Goal: Complete application form: Complete application form

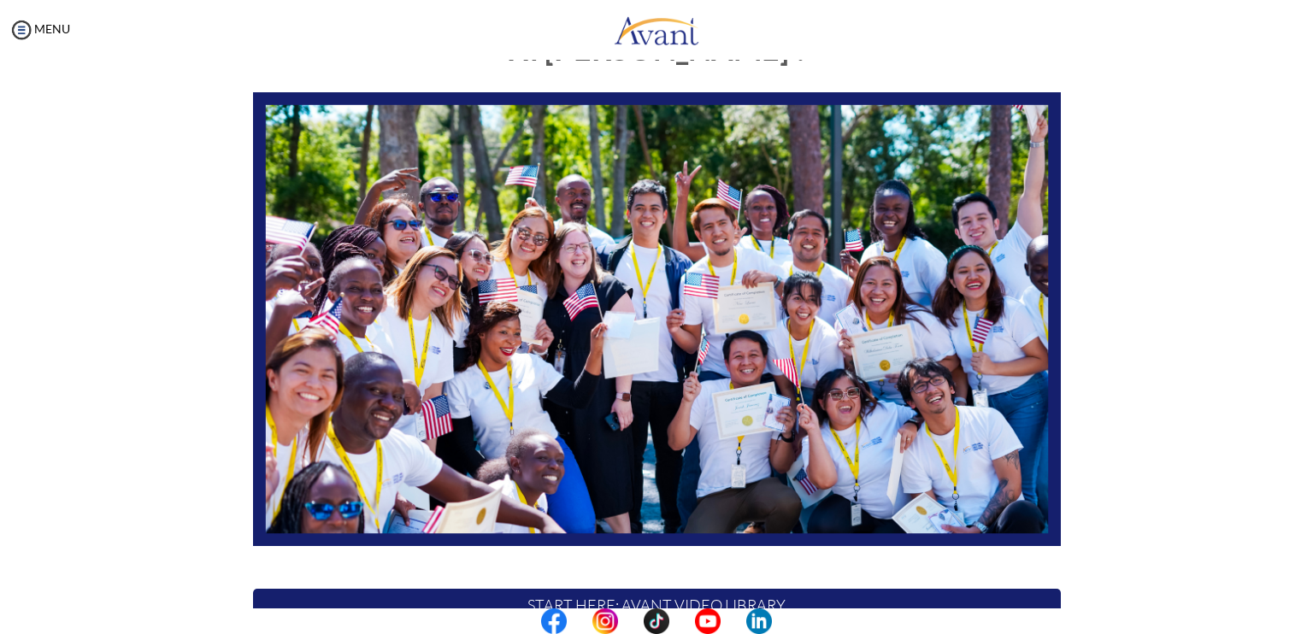
scroll to position [315, 0]
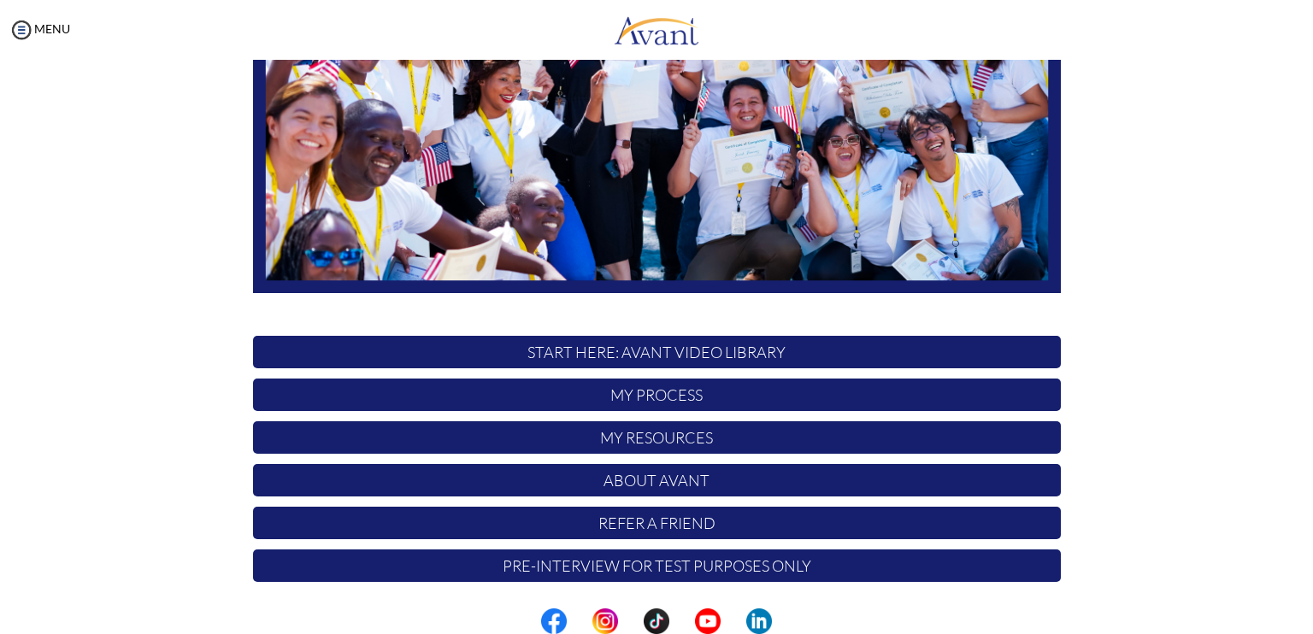
click at [637, 392] on p "My Process" at bounding box center [657, 395] width 808 height 32
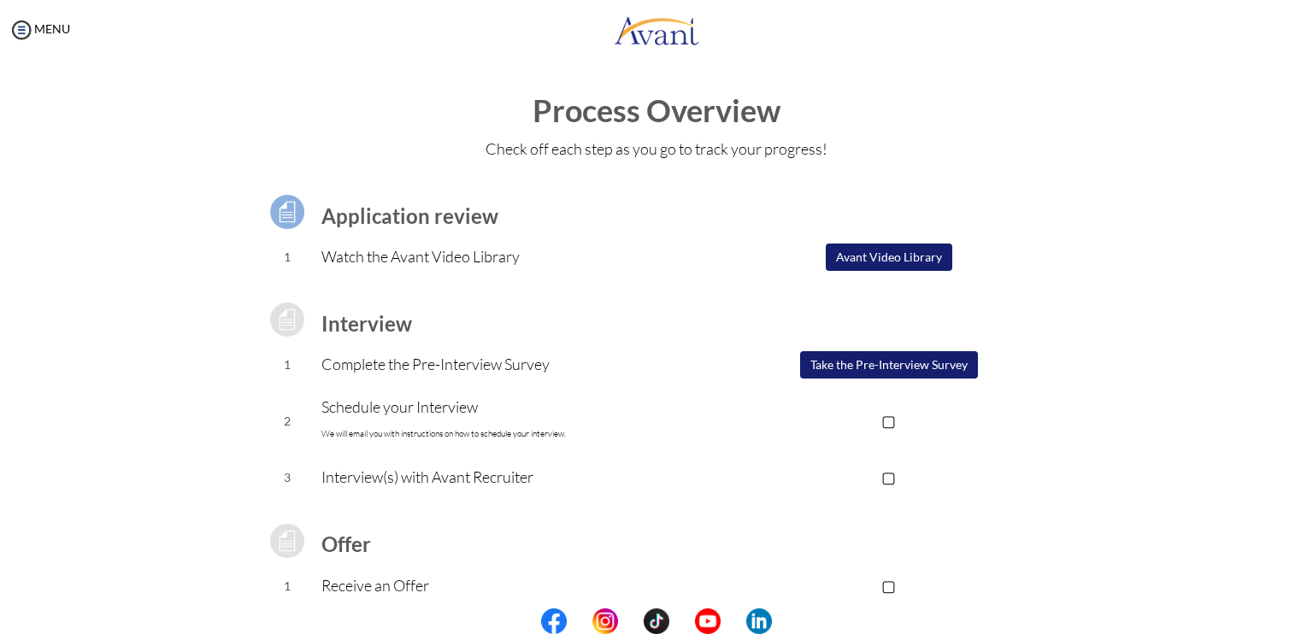
click at [862, 372] on button "Take the Pre-Interview Survey" at bounding box center [889, 364] width 178 height 27
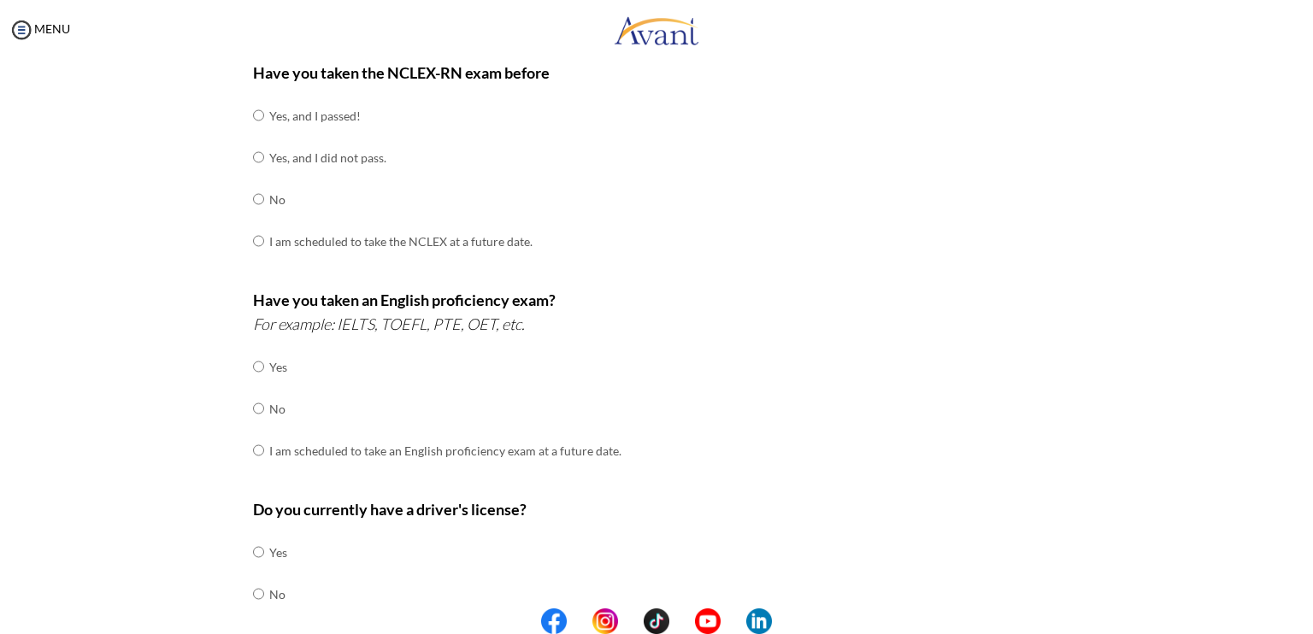
scroll to position [457, 0]
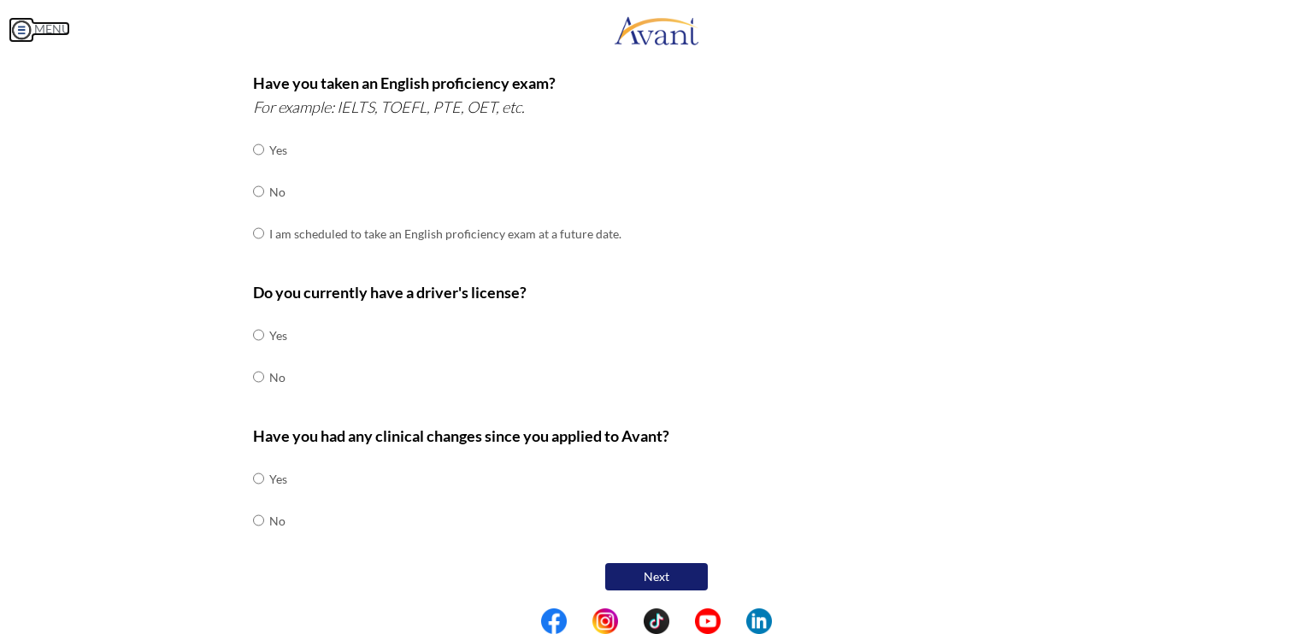
click at [26, 27] on img at bounding box center [22, 30] width 26 height 26
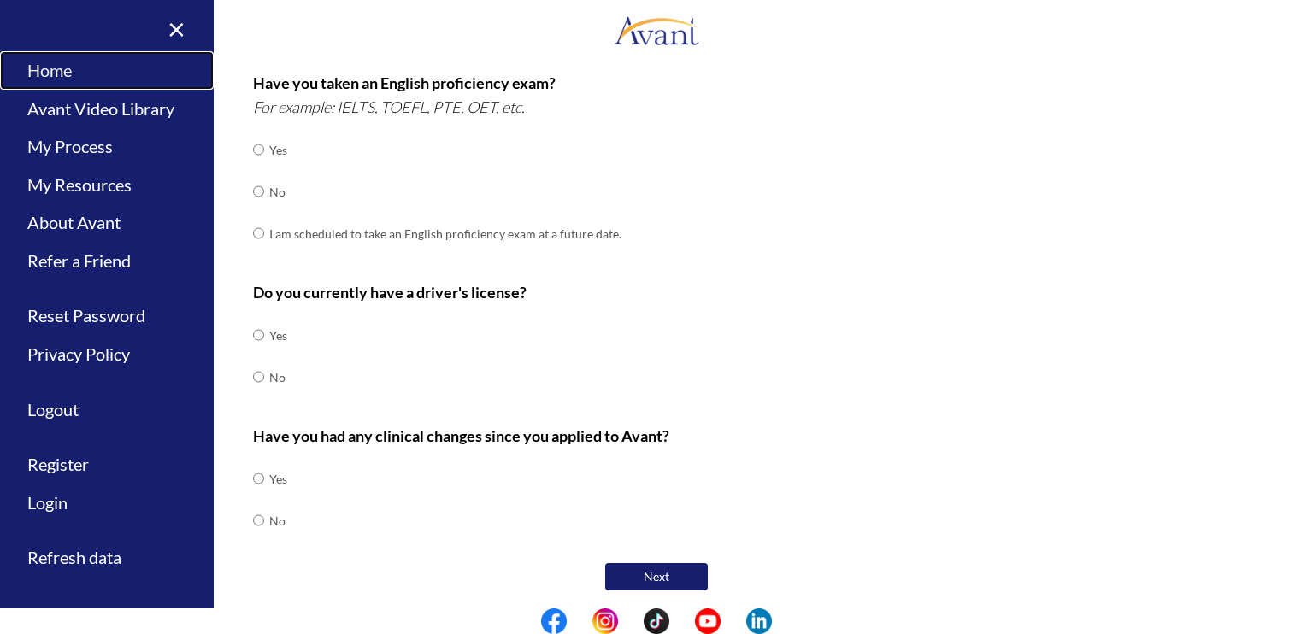
click at [35, 75] on link "Home" at bounding box center [107, 70] width 214 height 38
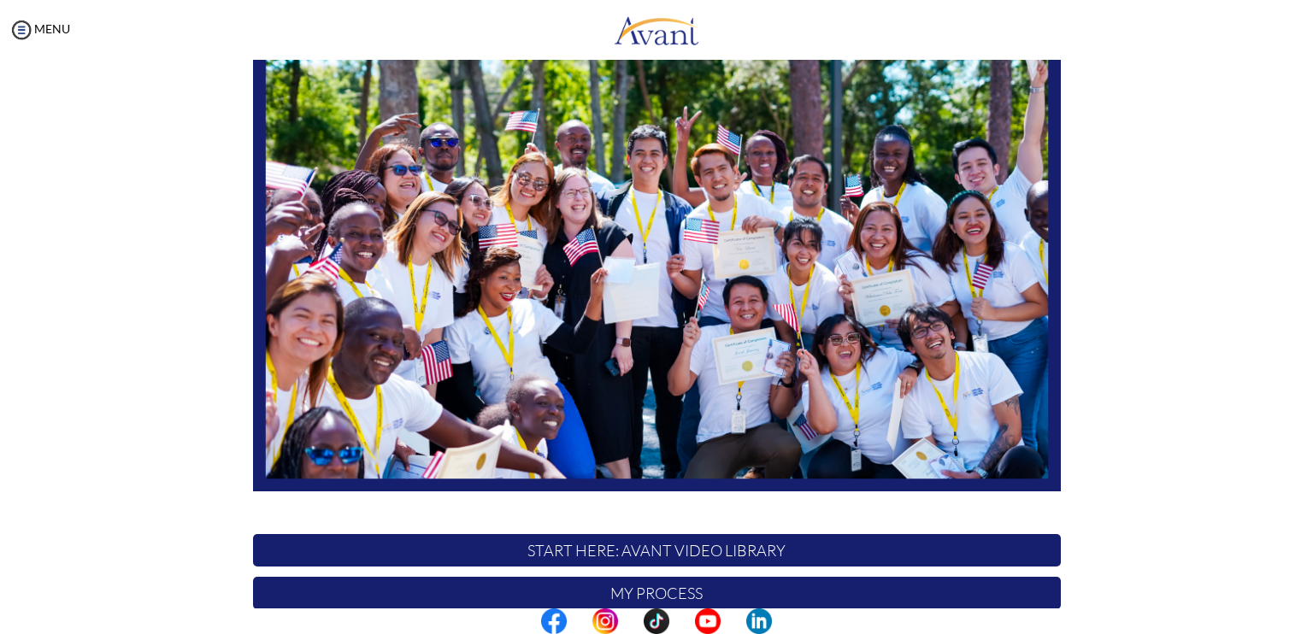
scroll to position [315, 0]
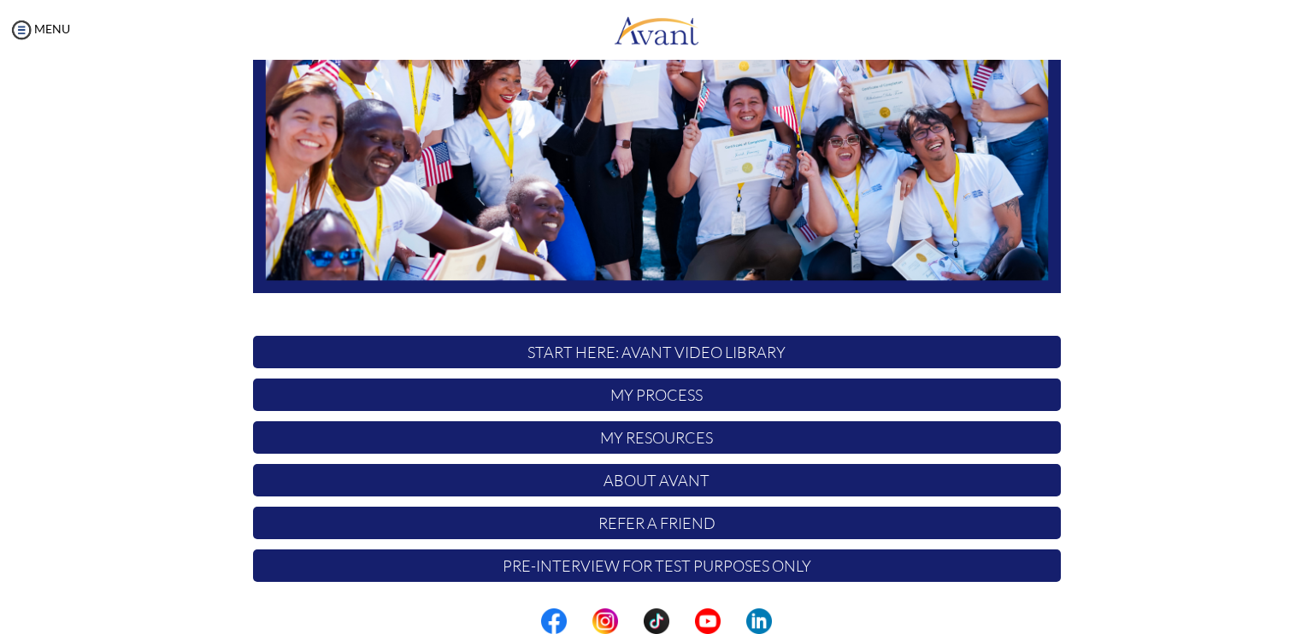
click at [660, 435] on p "My Resources" at bounding box center [657, 437] width 808 height 32
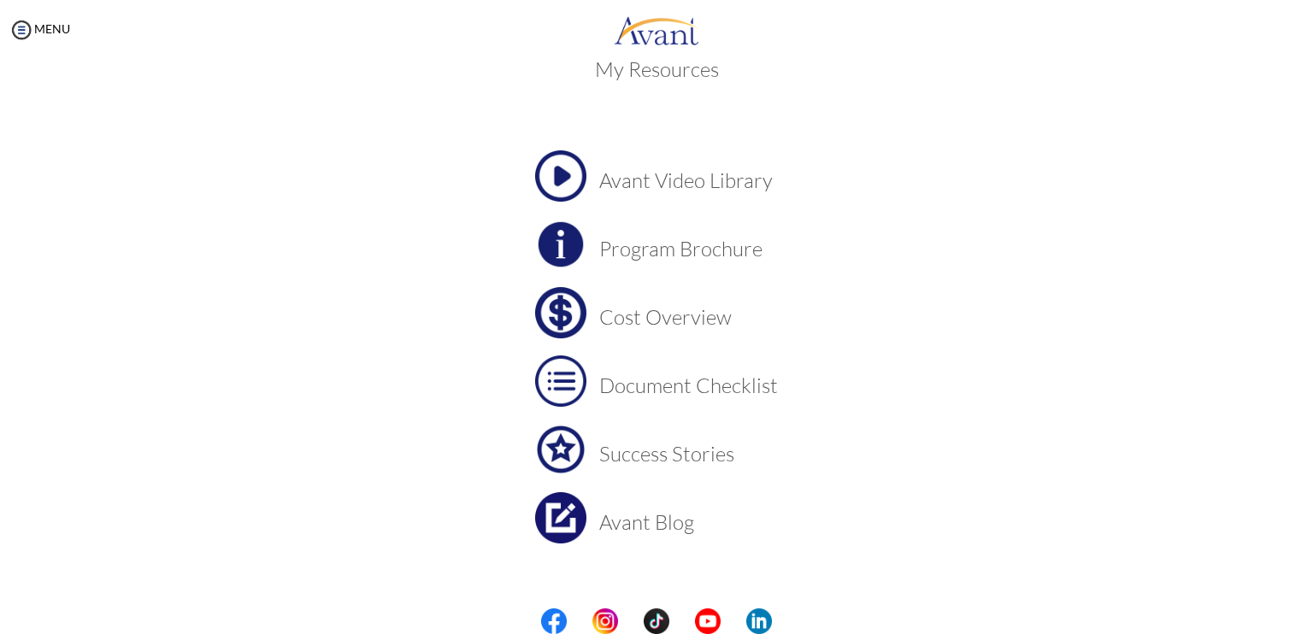
scroll to position [56, 0]
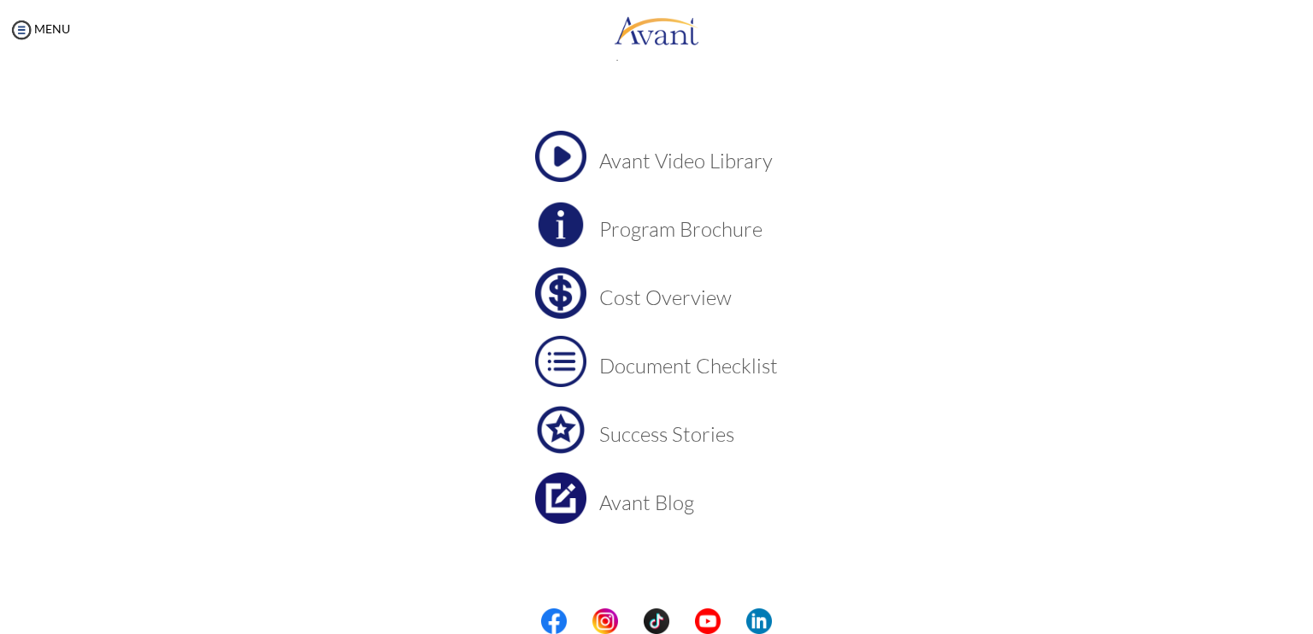
click at [634, 382] on td "Document Checklist" at bounding box center [688, 361] width 179 height 51
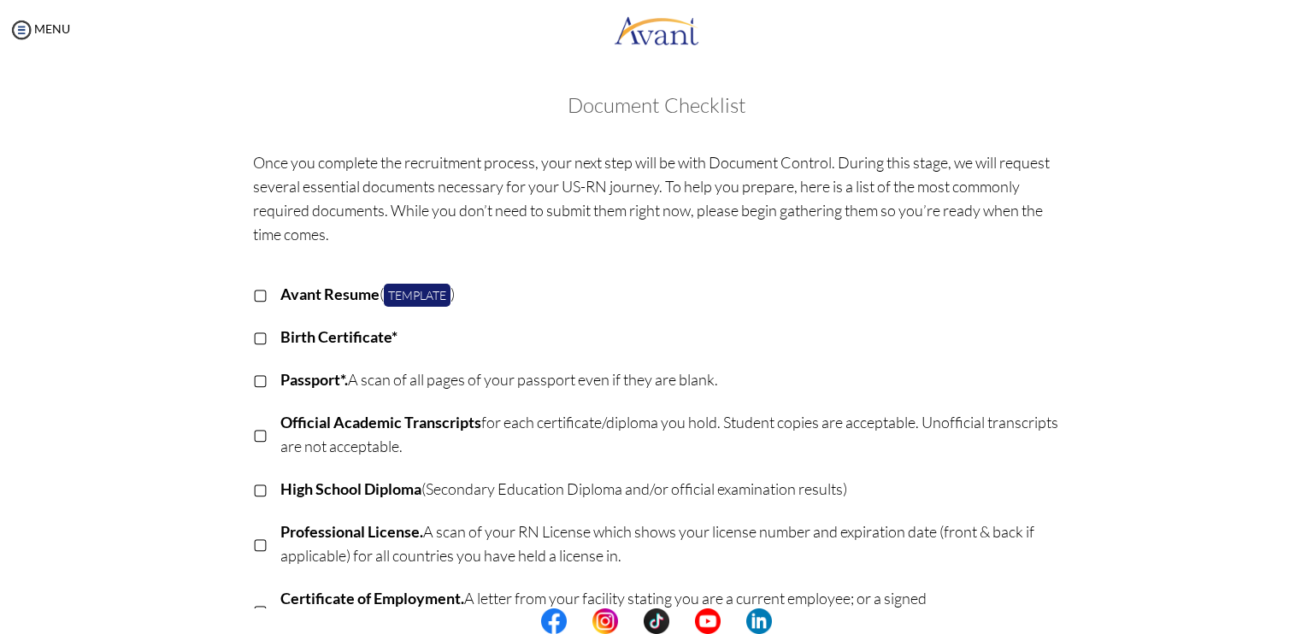
scroll to position [171, 0]
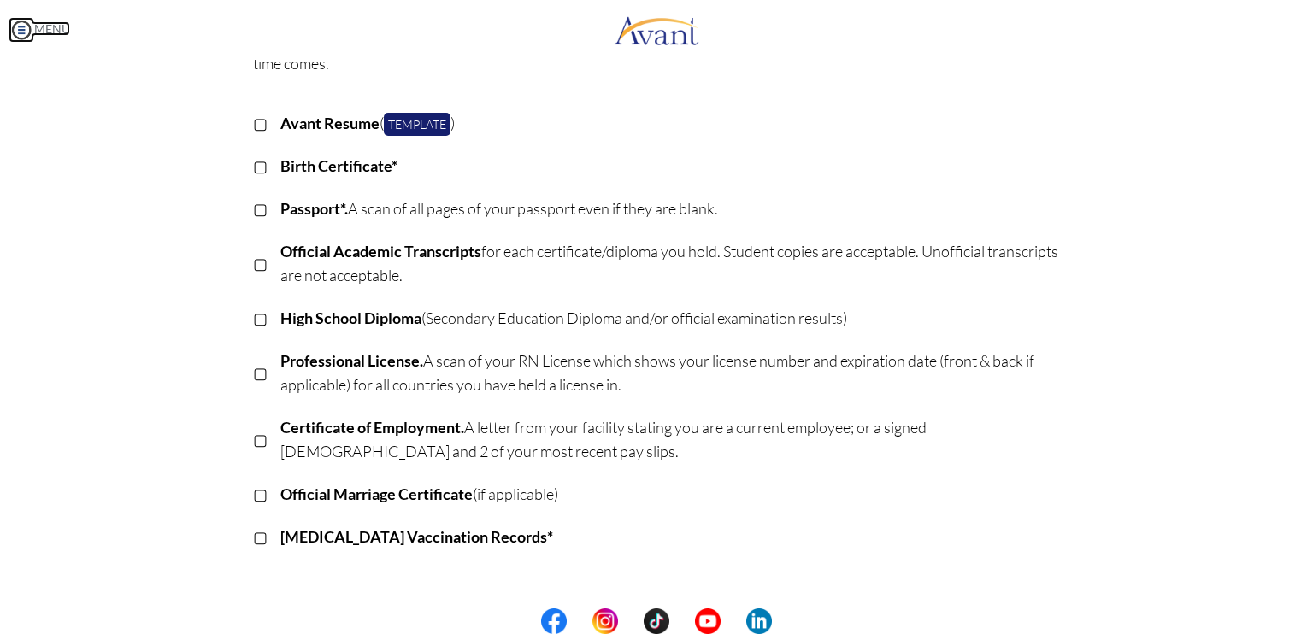
click at [14, 34] on img at bounding box center [22, 30] width 26 height 26
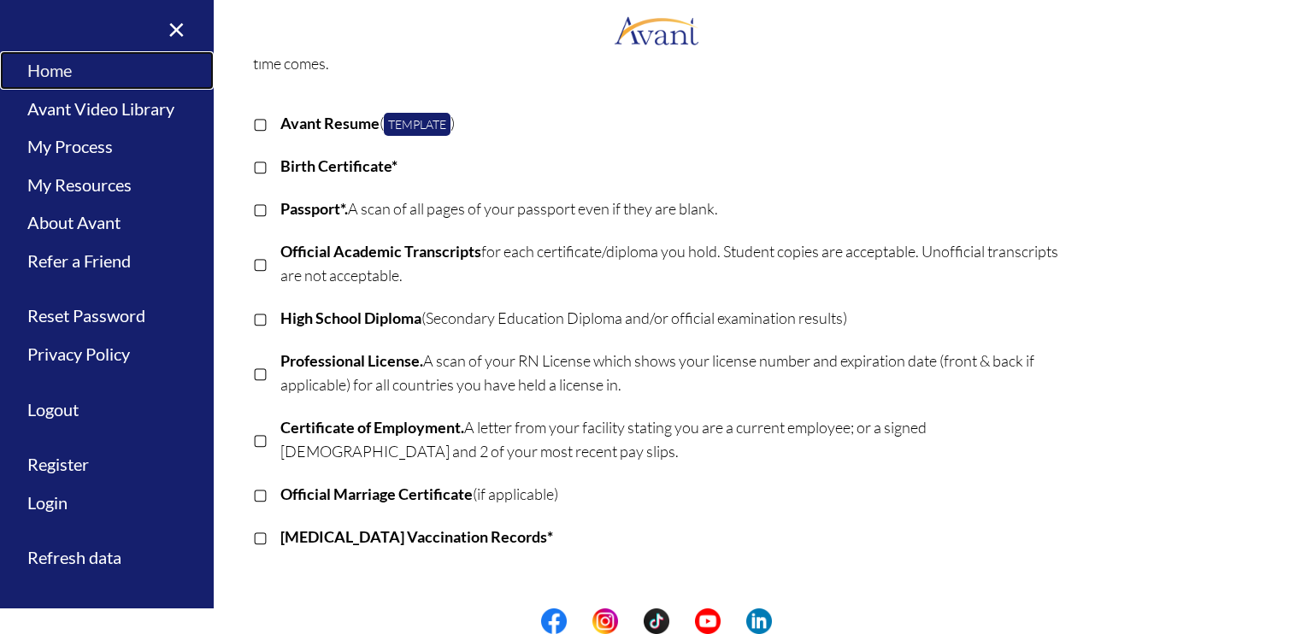
click at [62, 58] on link "Home" at bounding box center [107, 70] width 214 height 38
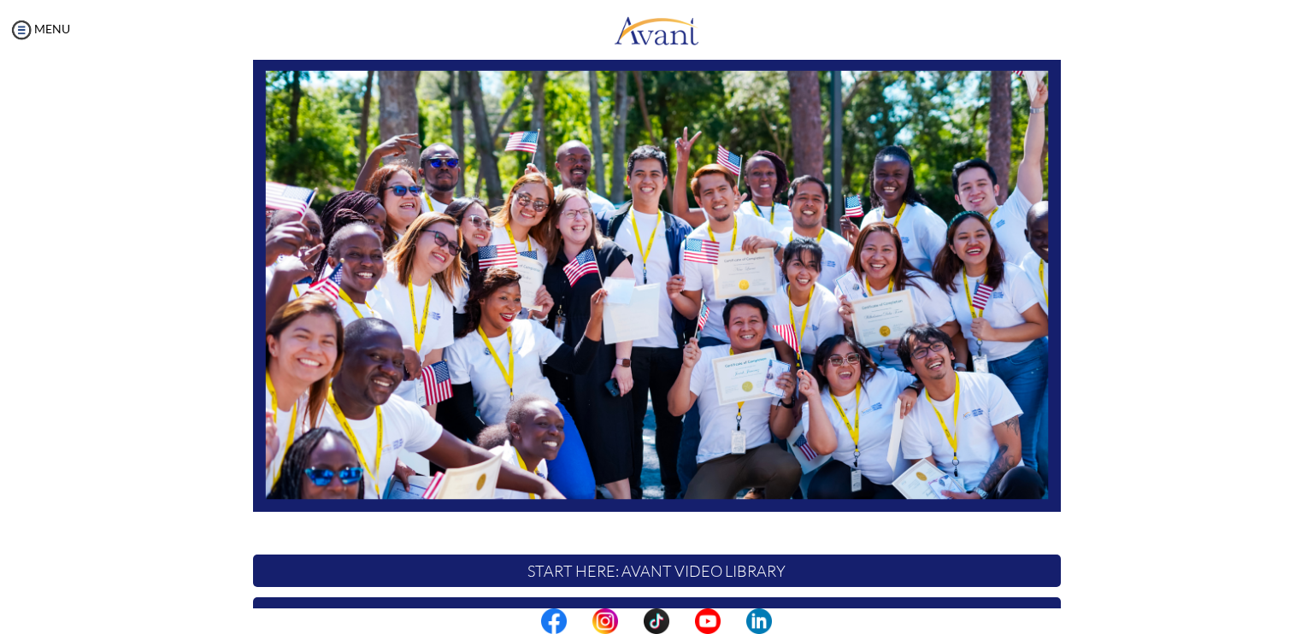
scroll to position [315, 0]
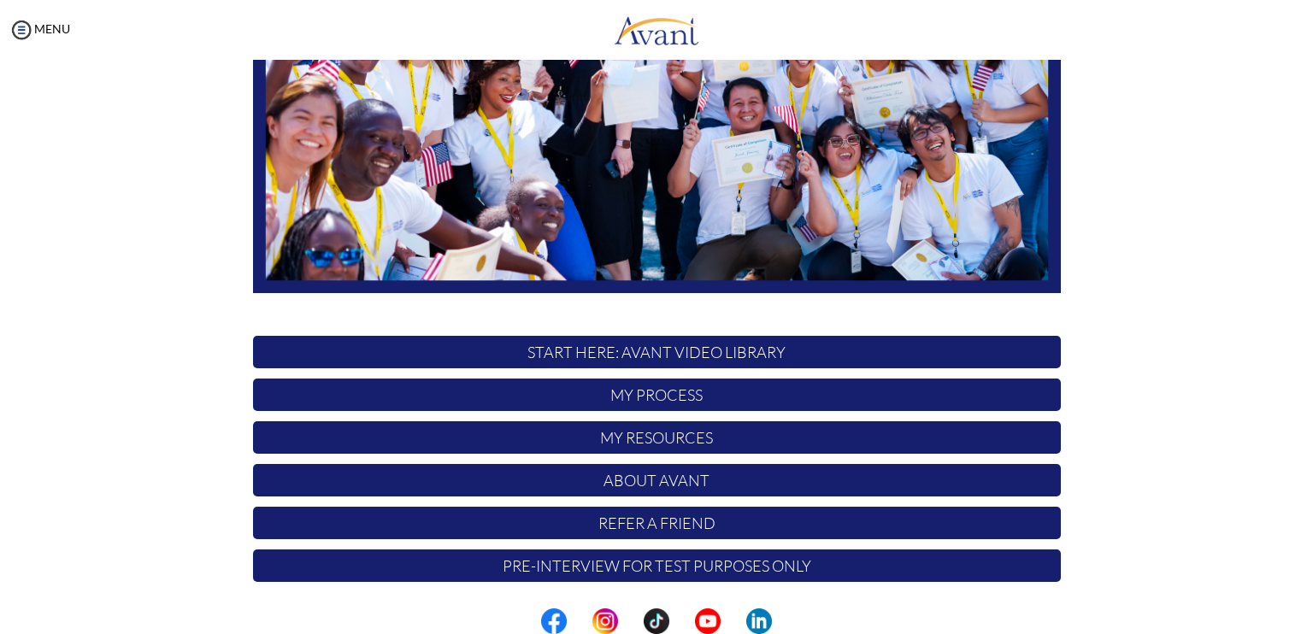
click at [545, 563] on p "Pre-Interview for test purposes only" at bounding box center [657, 566] width 808 height 32
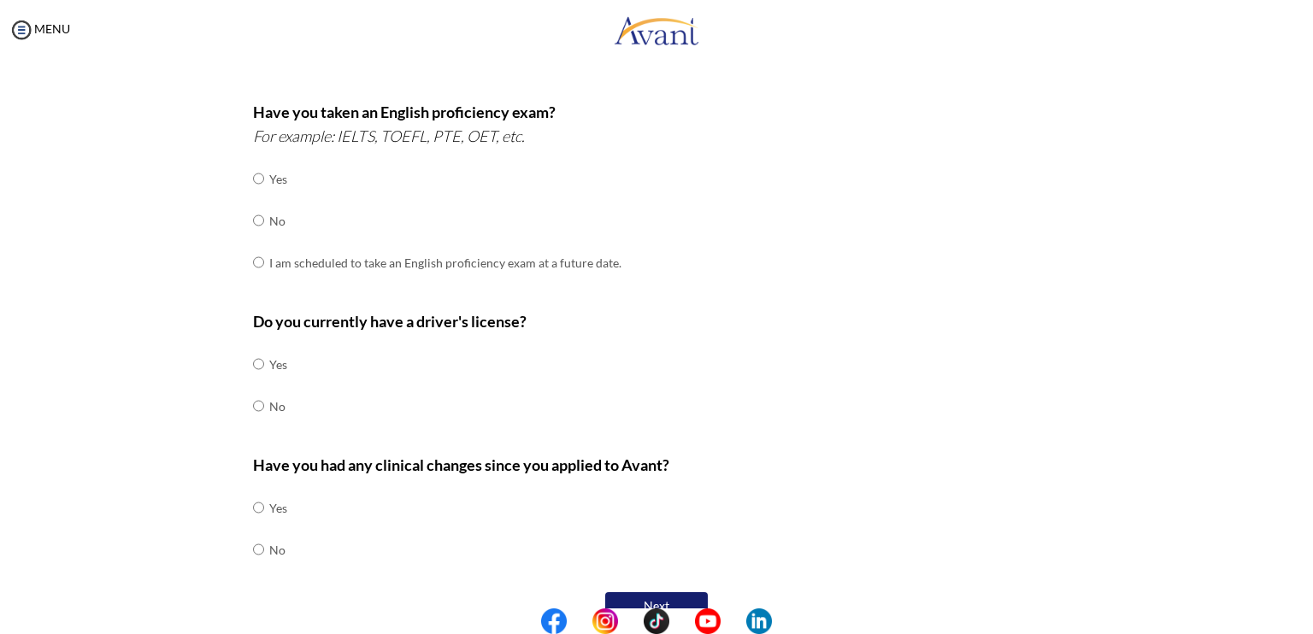
scroll to position [171, 0]
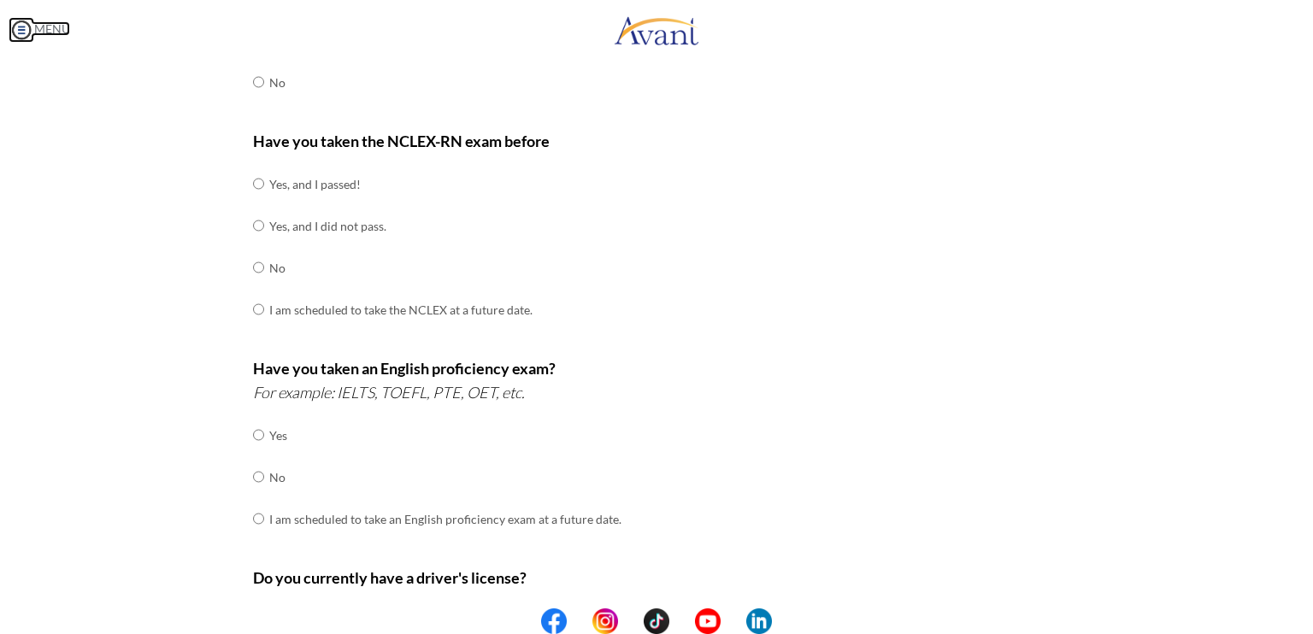
click at [20, 27] on img at bounding box center [22, 30] width 26 height 26
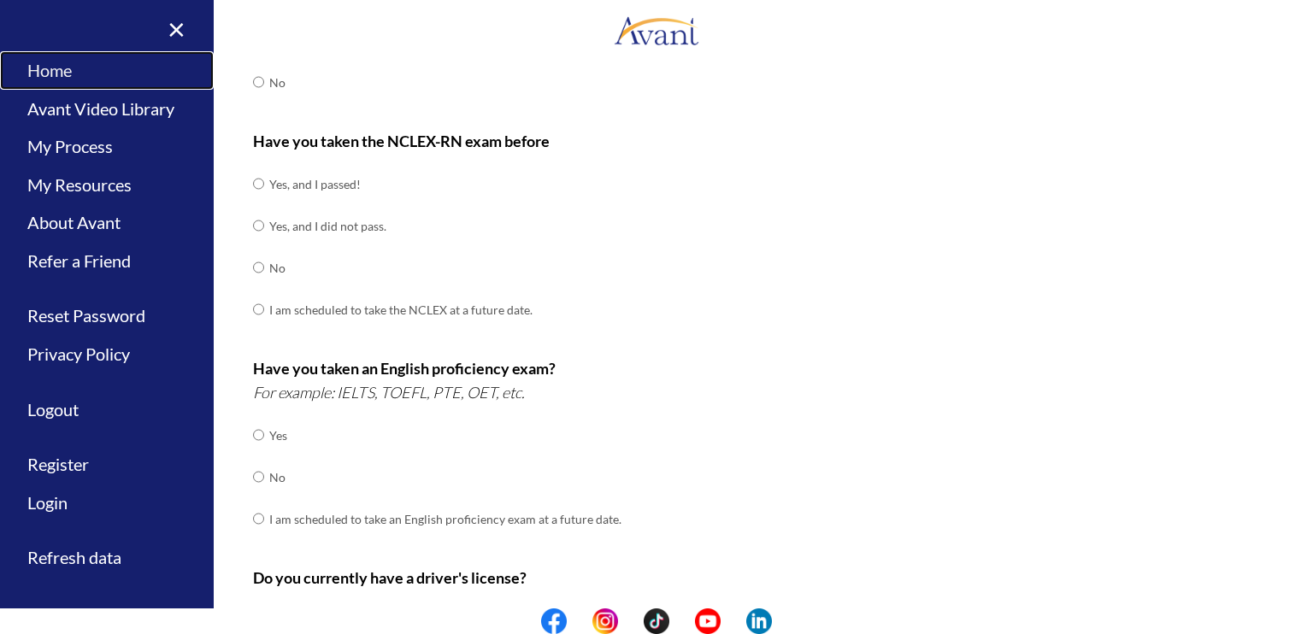
click at [46, 68] on link "Home" at bounding box center [107, 70] width 214 height 38
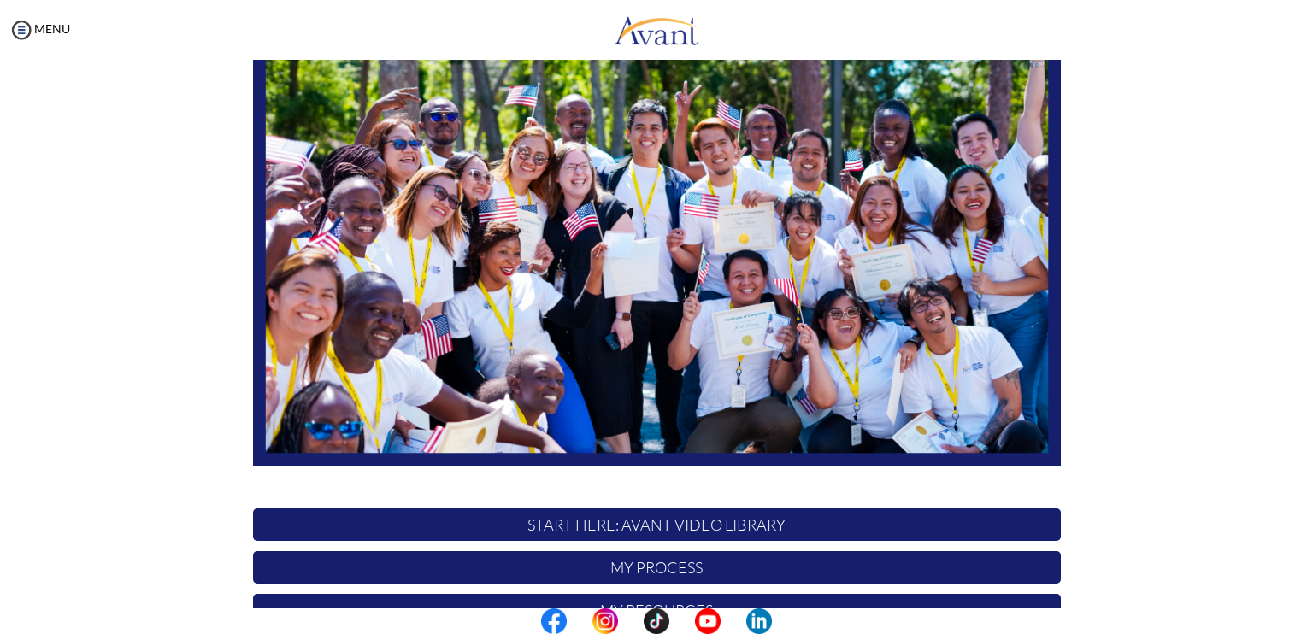
scroll to position [315, 0]
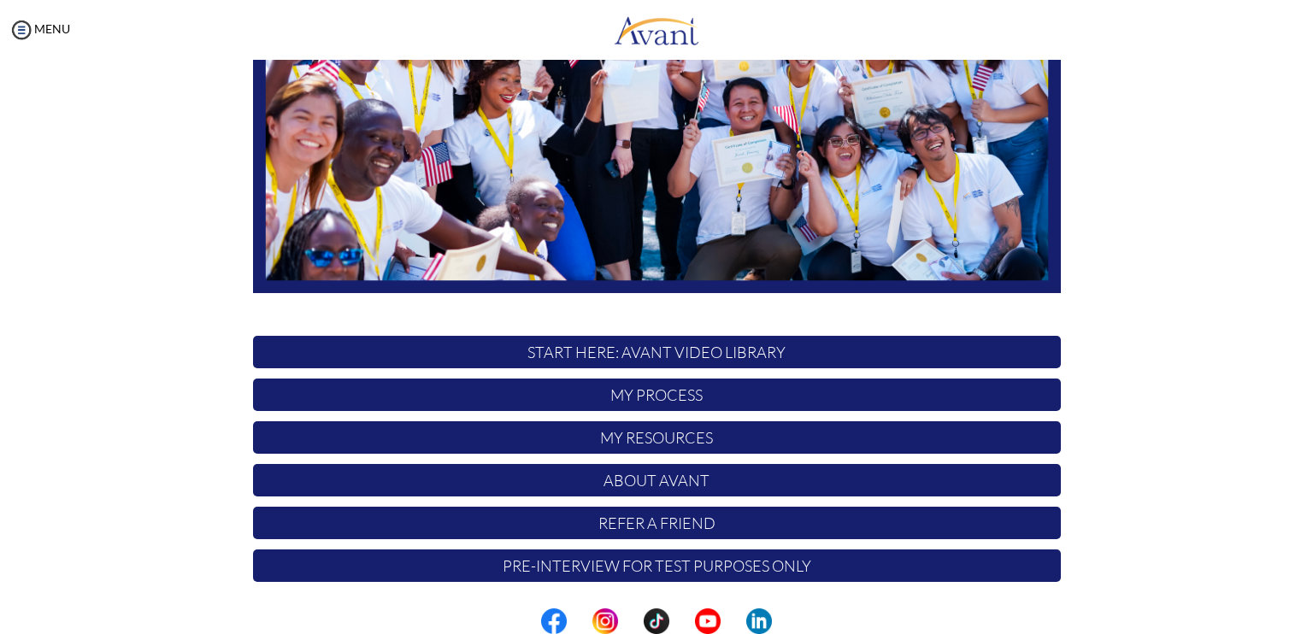
click at [588, 354] on p "START HERE: Avant Video Library" at bounding box center [657, 352] width 808 height 32
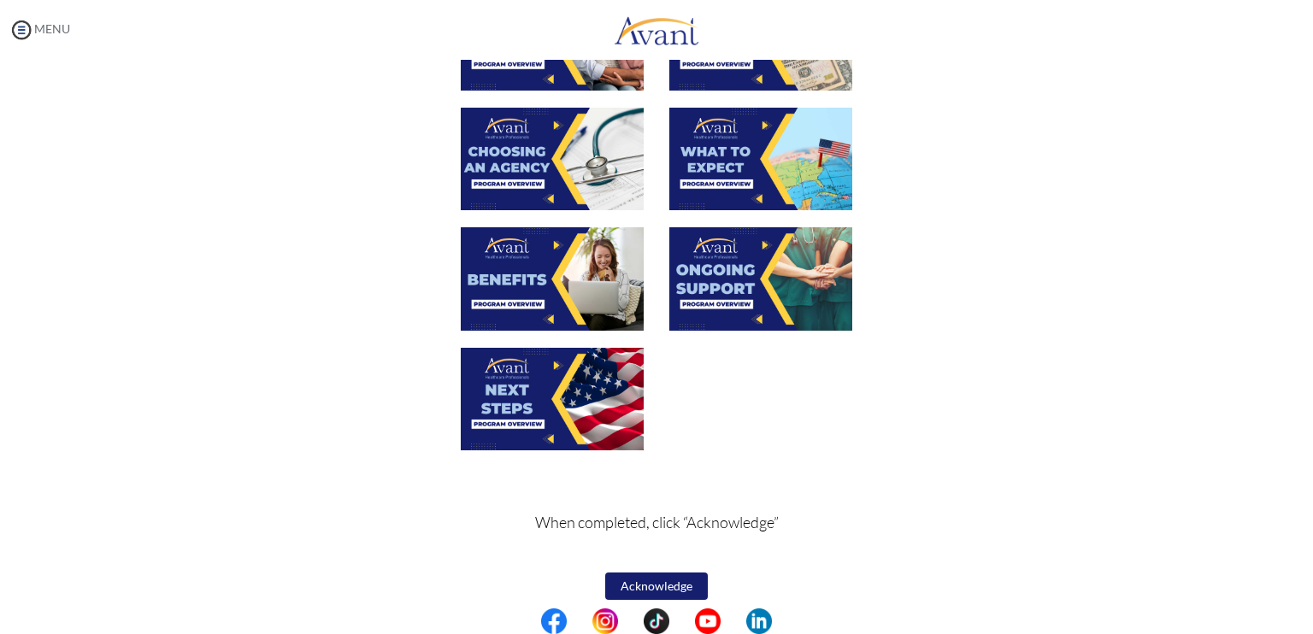
scroll to position [540, 0]
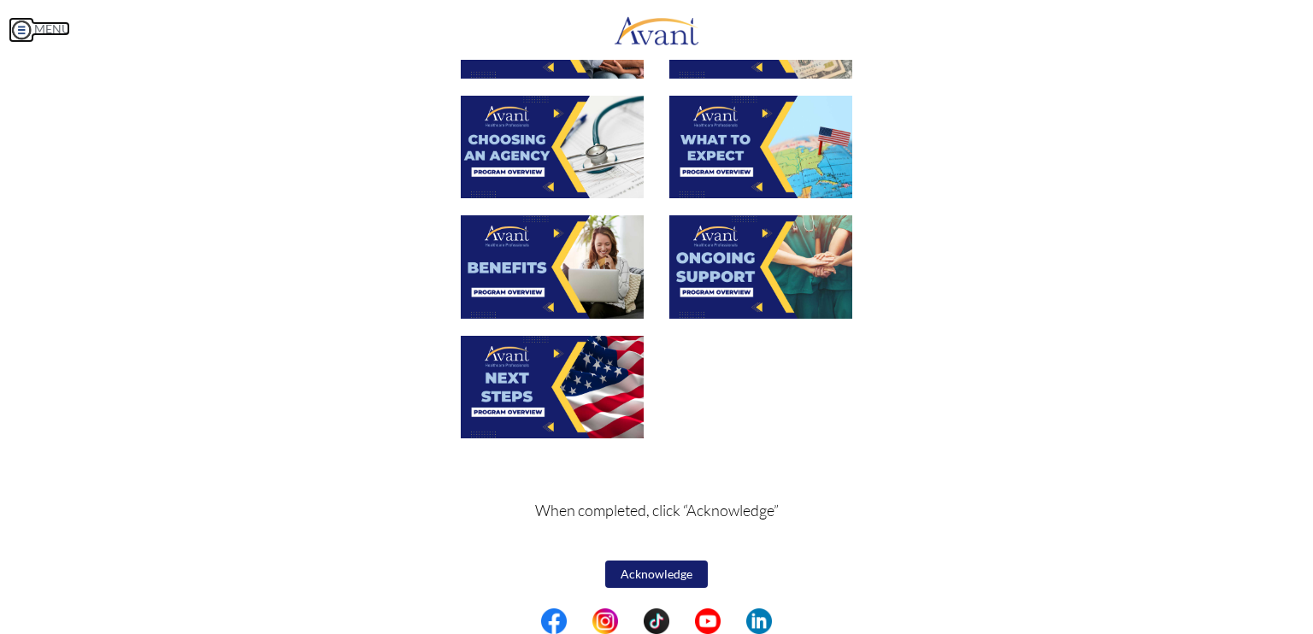
click at [25, 37] on img at bounding box center [22, 30] width 26 height 26
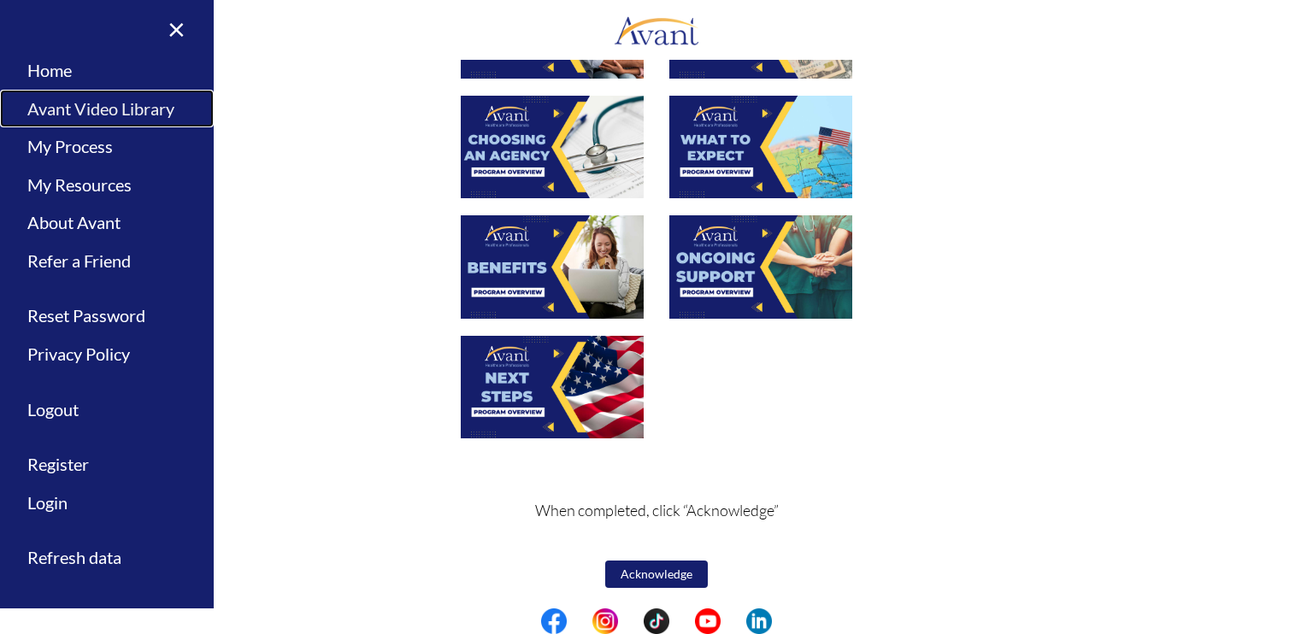
click at [55, 111] on link "Avant Video Library" at bounding box center [107, 109] width 214 height 38
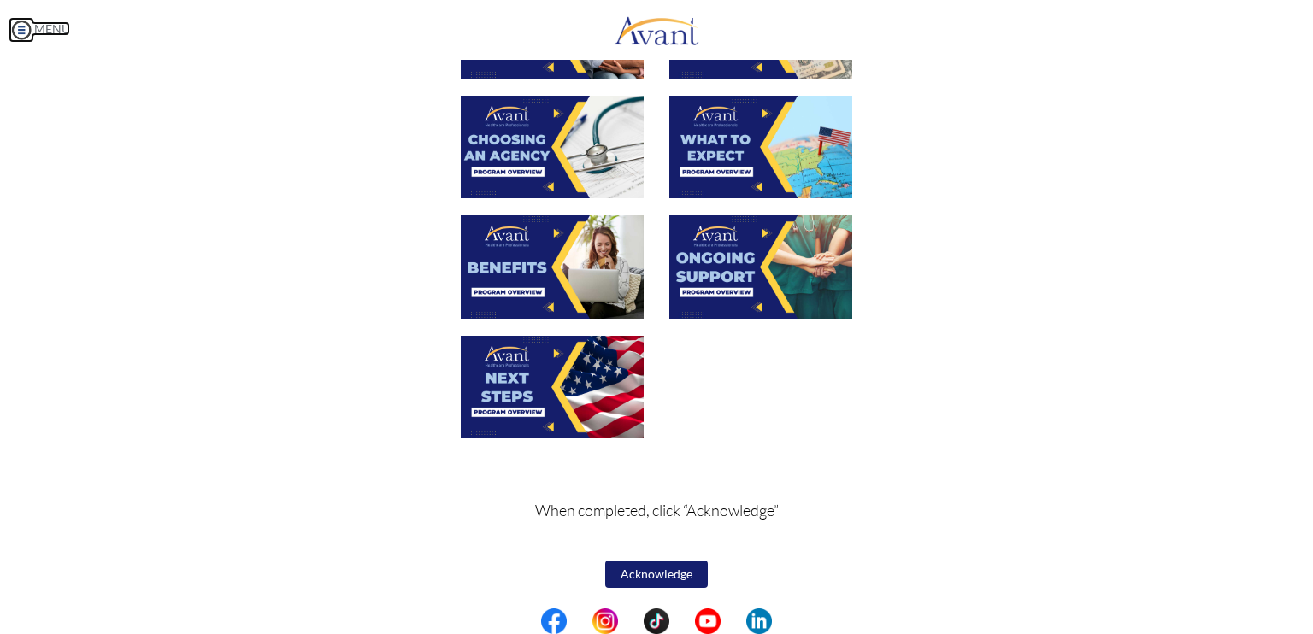
click at [16, 26] on img at bounding box center [22, 30] width 26 height 26
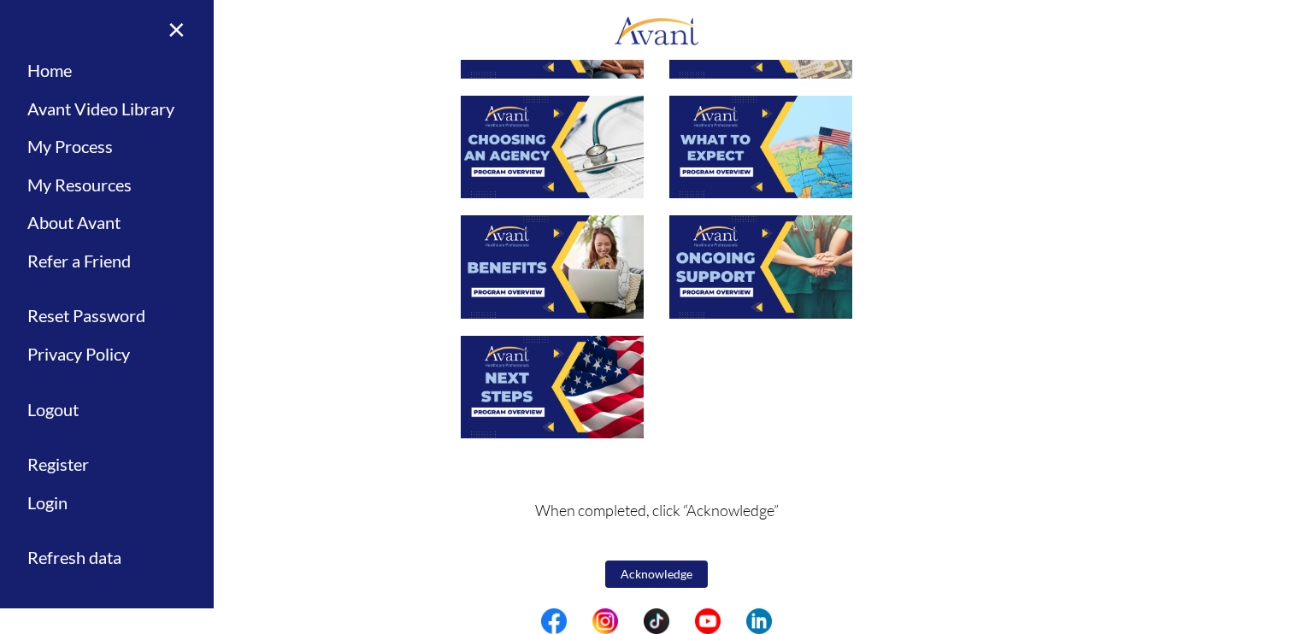
click at [616, 575] on button "Acknowledge" at bounding box center [656, 574] width 103 height 27
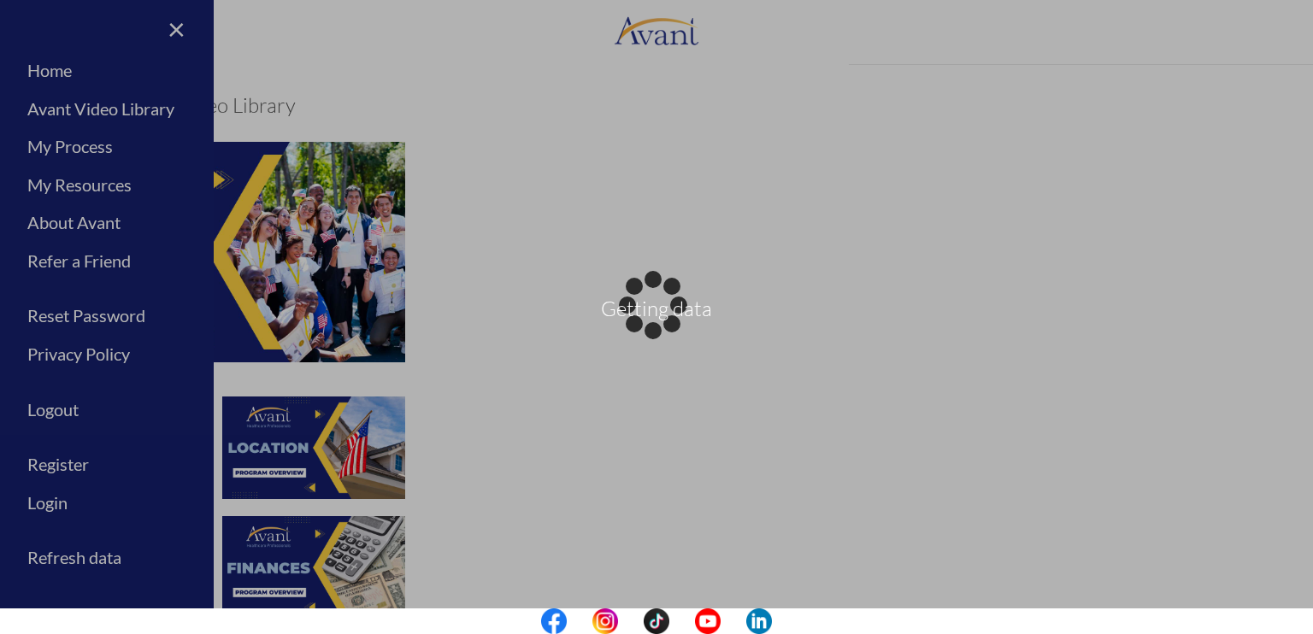
scroll to position [542, 0]
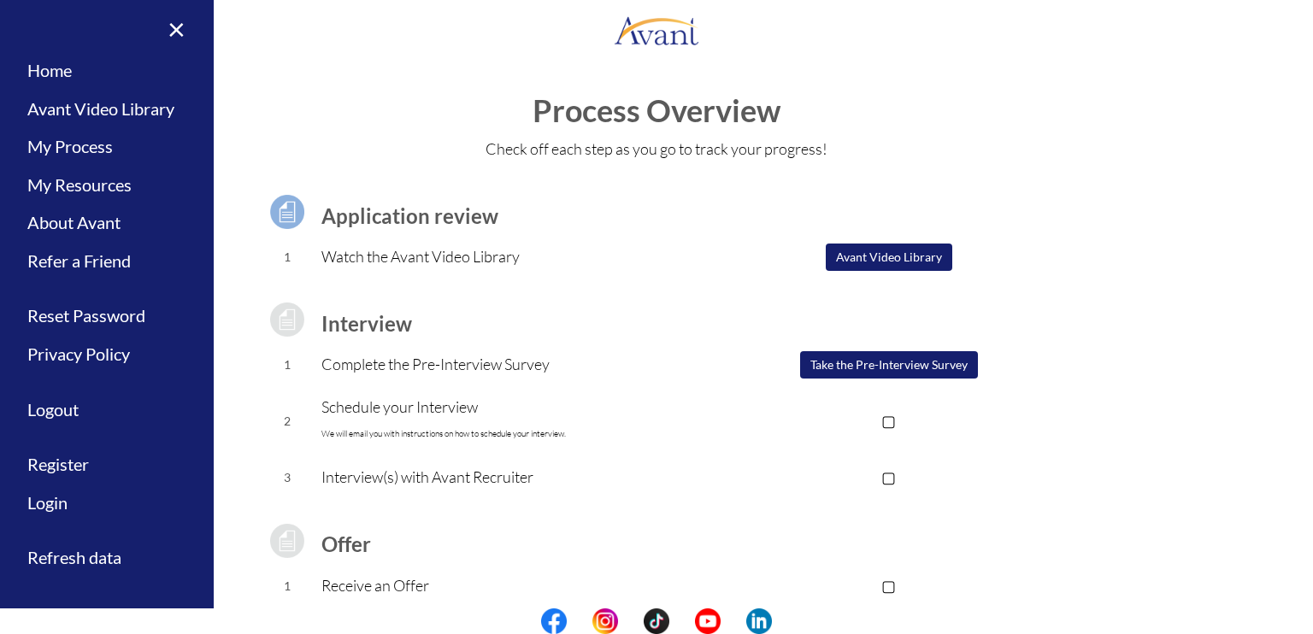
click at [893, 420] on p "▢" at bounding box center [888, 421] width 343 height 24
click at [893, 420] on p "▣" at bounding box center [888, 421] width 343 height 24
click at [837, 360] on button "Take the Pre-Interview Survey" at bounding box center [889, 364] width 178 height 27
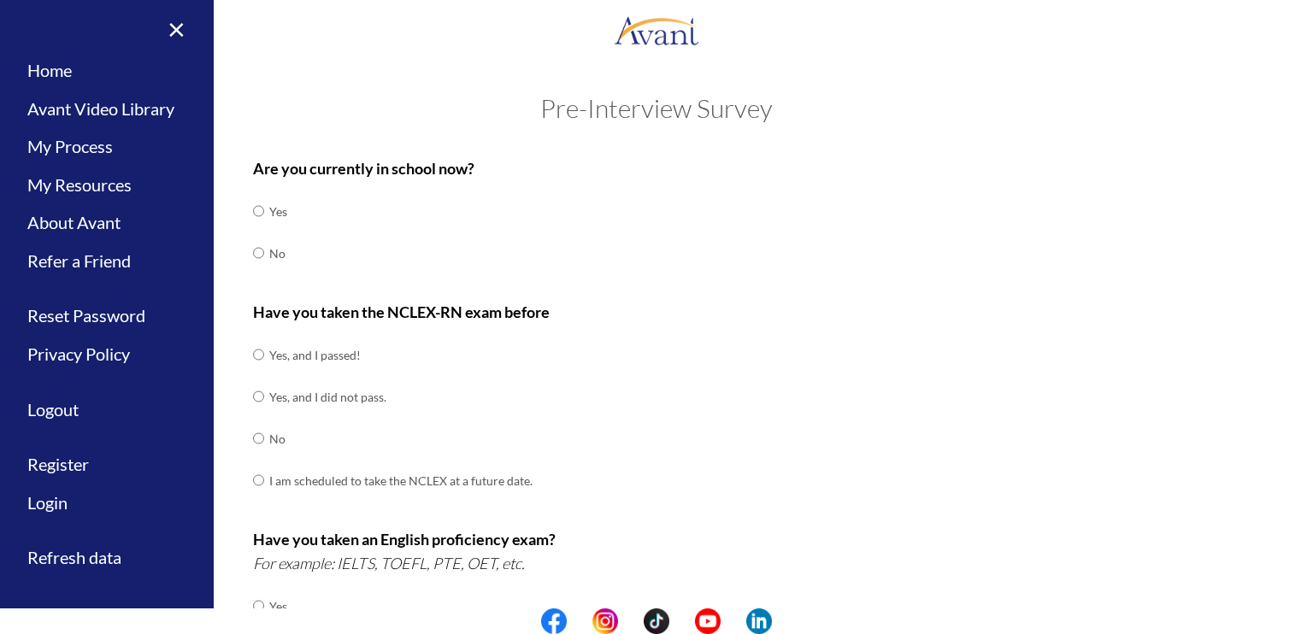
scroll to position [85, 0]
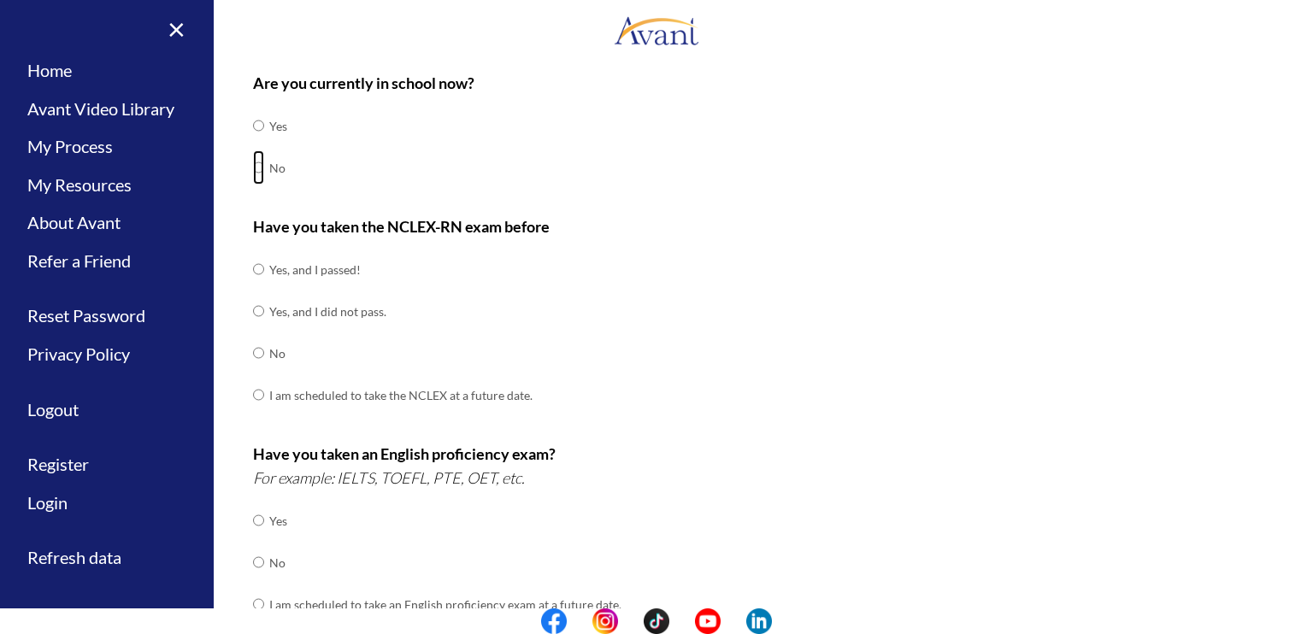
click at [256, 167] on input "radio" at bounding box center [258, 167] width 11 height 34
radio input "true"
click at [253, 269] on input "radio" at bounding box center [258, 269] width 11 height 34
radio input "true"
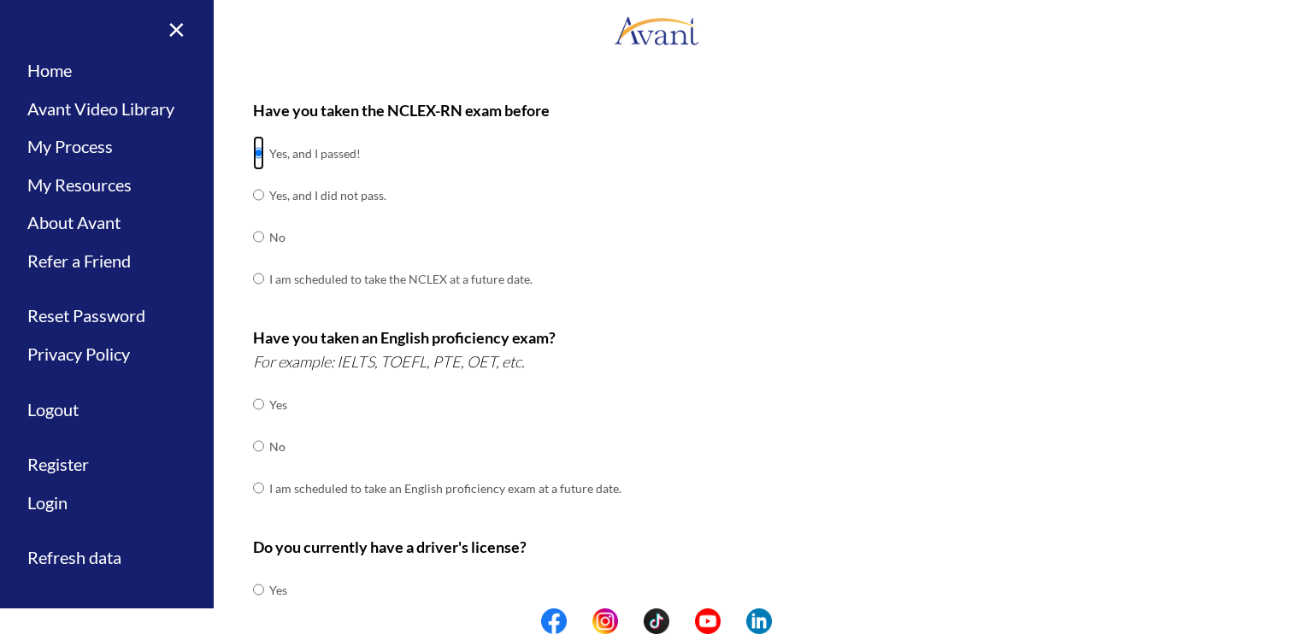
scroll to position [256, 0]
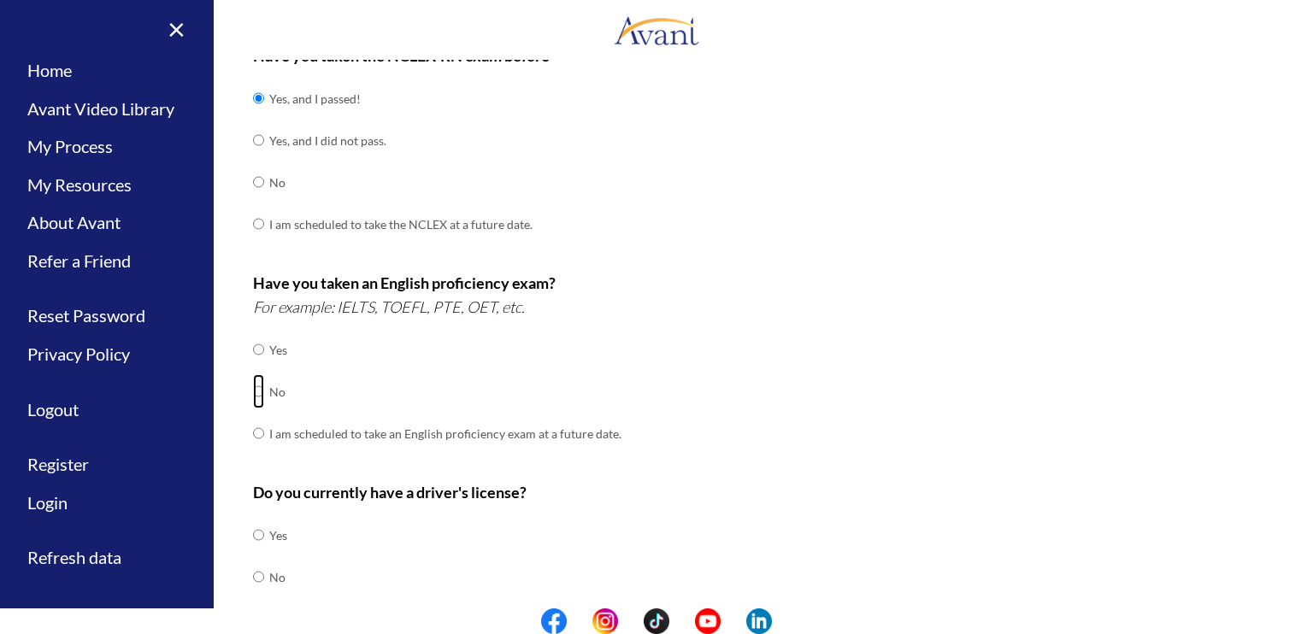
click at [253, 392] on input "radio" at bounding box center [258, 391] width 11 height 34
radio input "true"
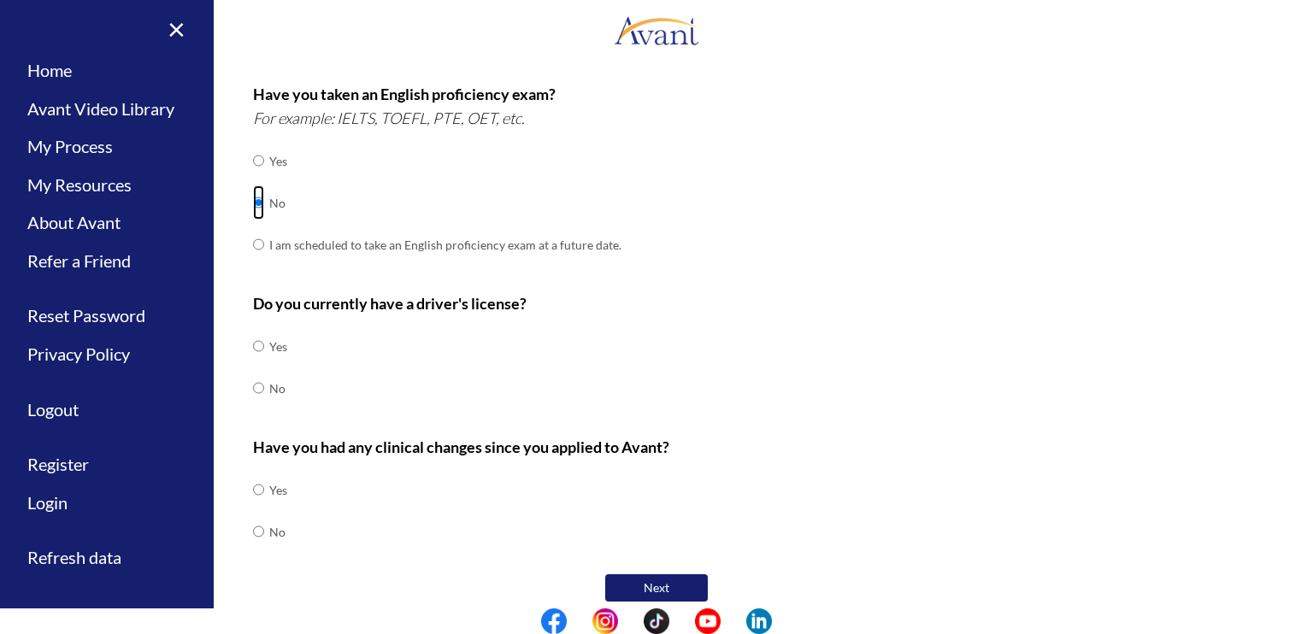
scroll to position [457, 0]
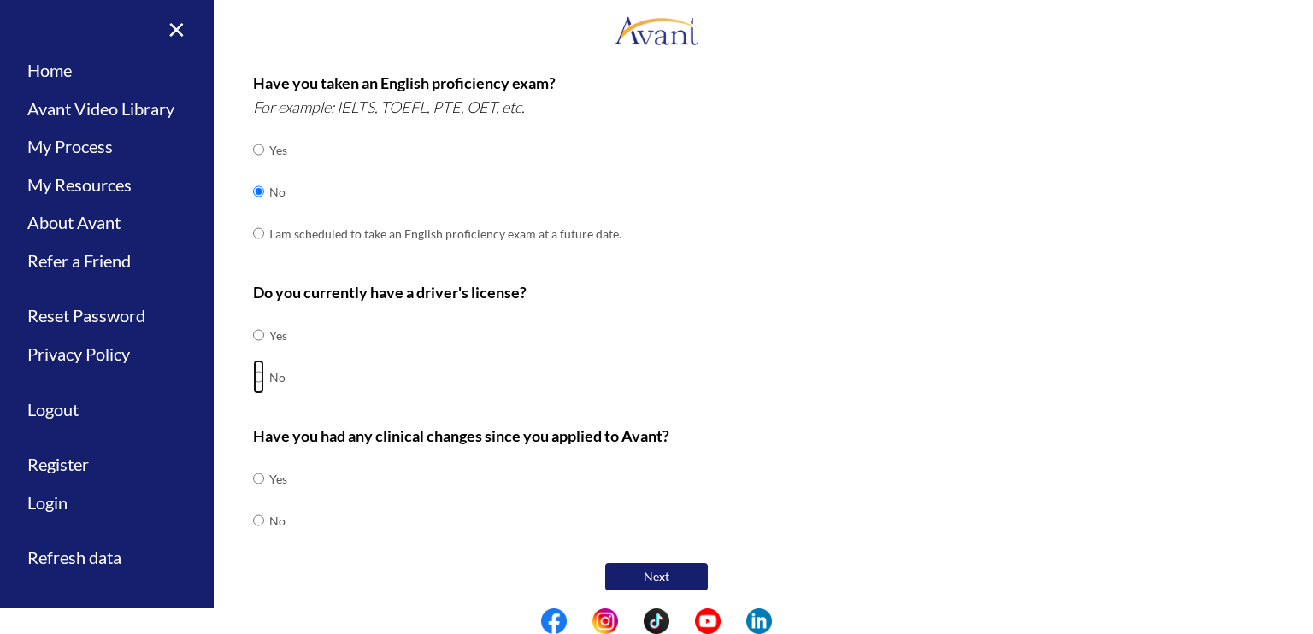
click at [256, 375] on input "radio" at bounding box center [258, 377] width 11 height 34
radio input "true"
click at [254, 339] on input "radio" at bounding box center [258, 335] width 11 height 34
radio input "true"
click at [253, 514] on input "radio" at bounding box center [258, 521] width 11 height 34
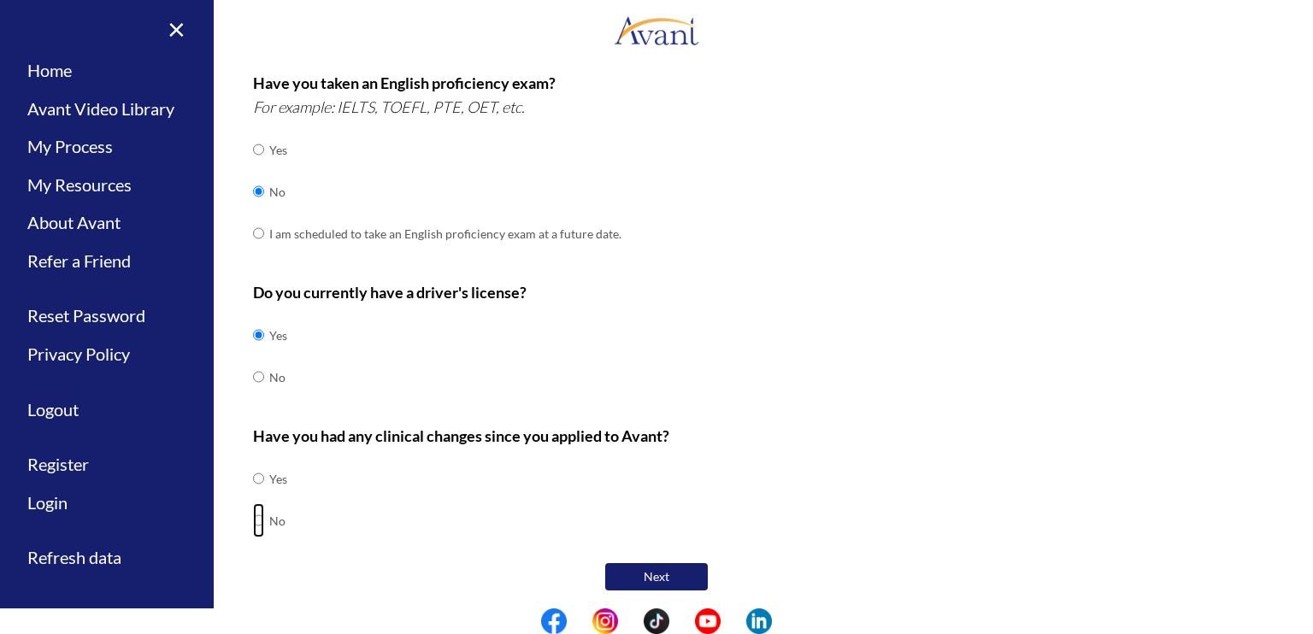
radio input "true"
click at [628, 574] on button "Next" at bounding box center [656, 576] width 103 height 27
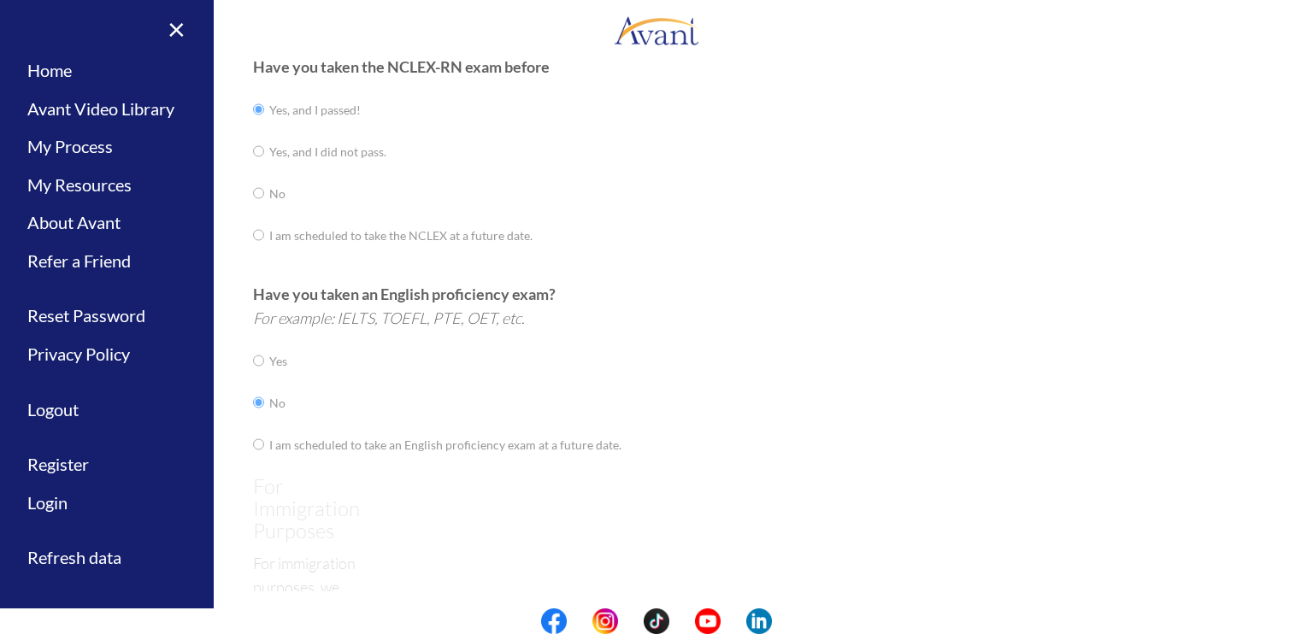
scroll to position [34, 0]
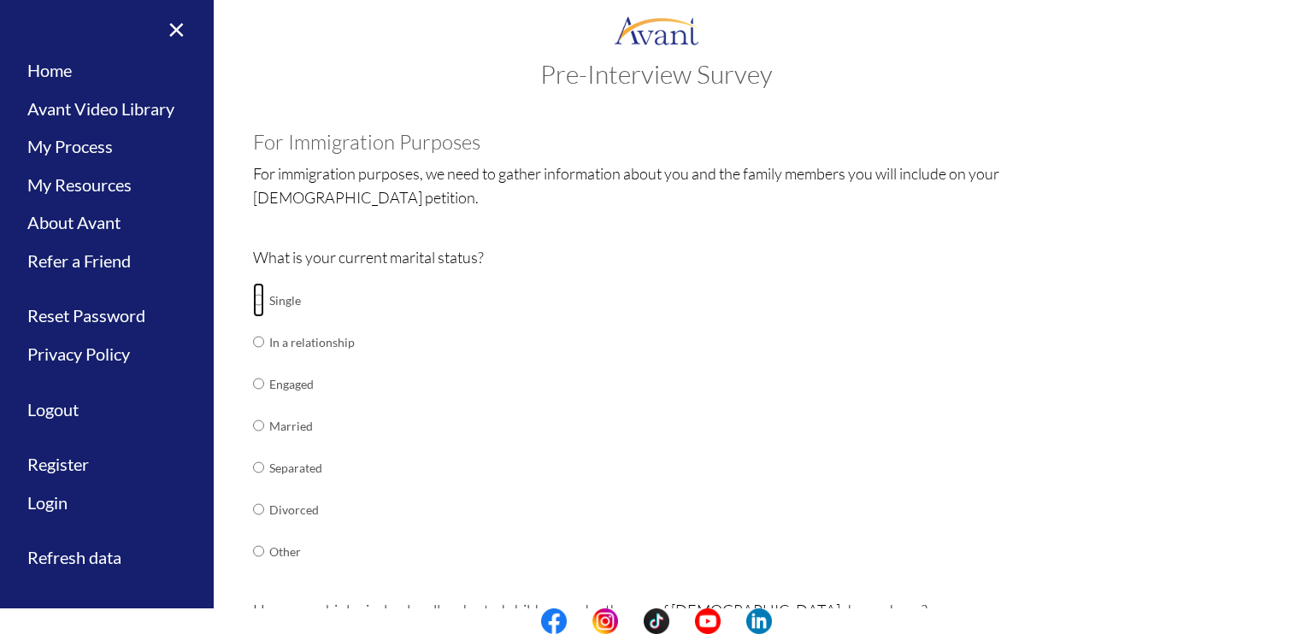
click at [253, 300] on input "radio" at bounding box center [258, 300] width 11 height 34
radio input "true"
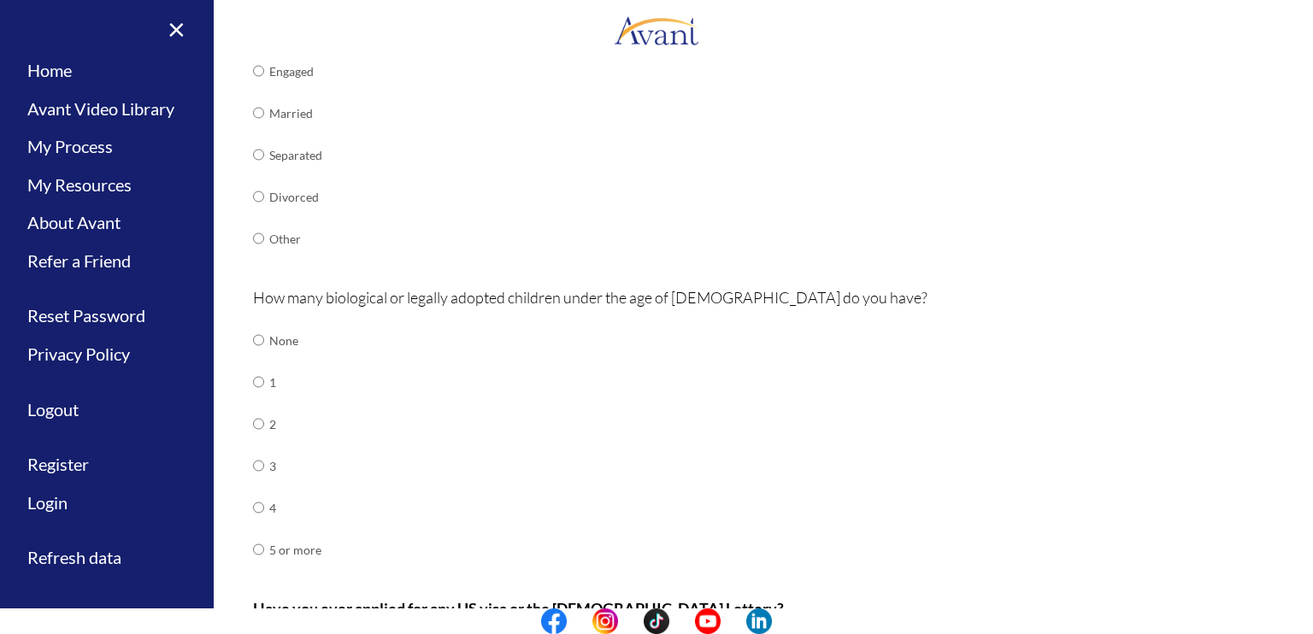
scroll to position [376, 0]
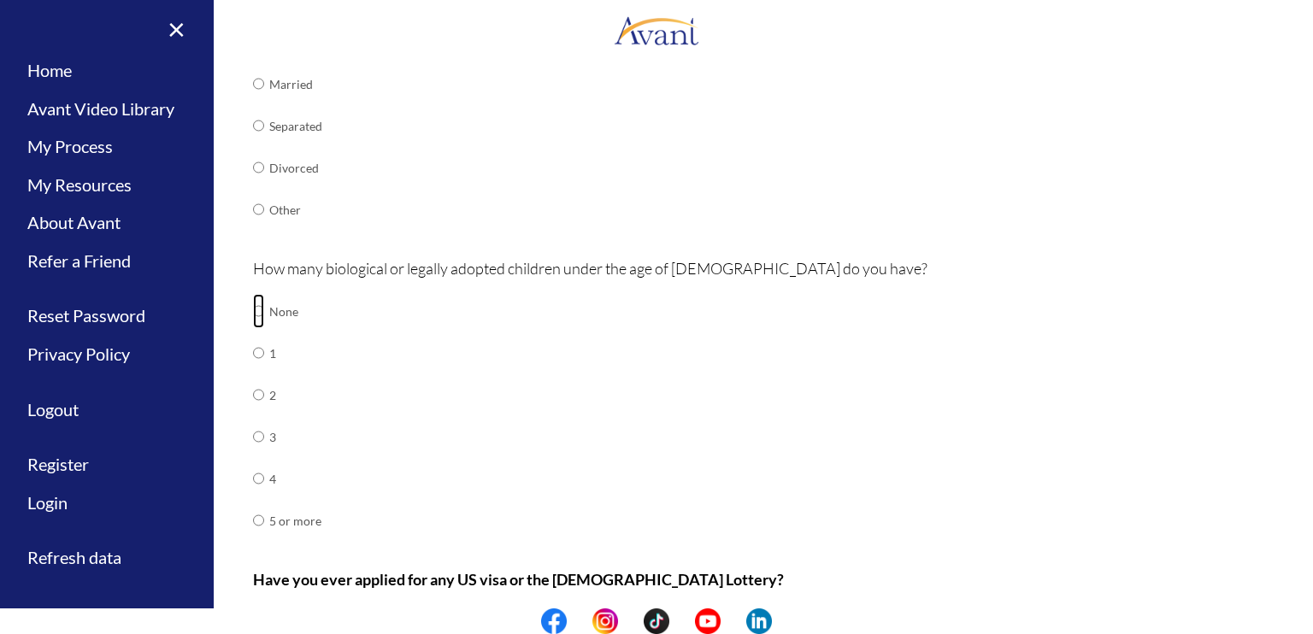
click at [253, 315] on input "radio" at bounding box center [258, 311] width 11 height 34
radio input "true"
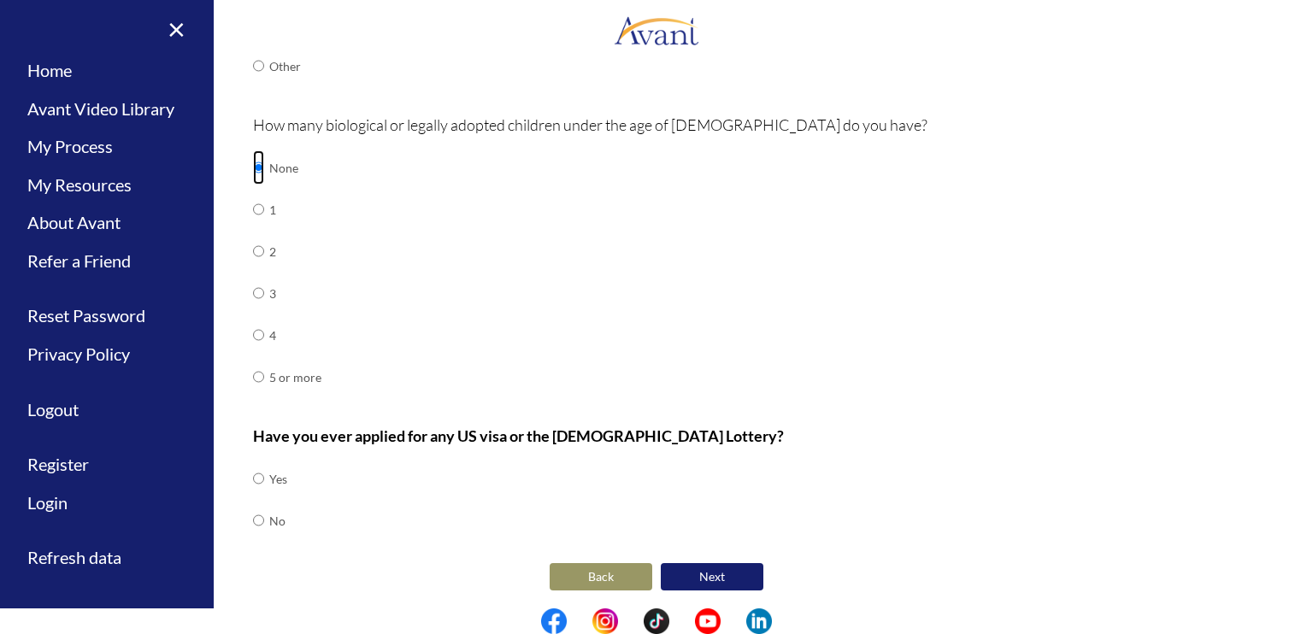
scroll to position [520, 0]
click at [253, 516] on input "radio" at bounding box center [258, 521] width 11 height 34
radio input "true"
click at [683, 576] on button "Next" at bounding box center [712, 576] width 103 height 27
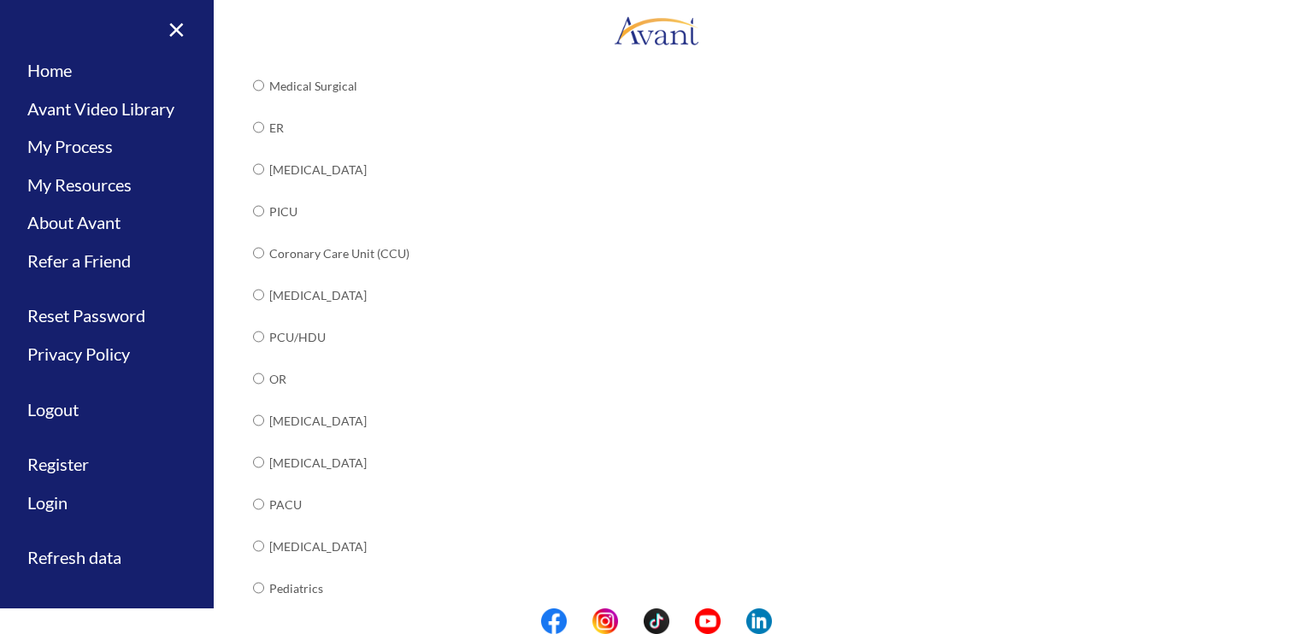
scroll to position [291, 0]
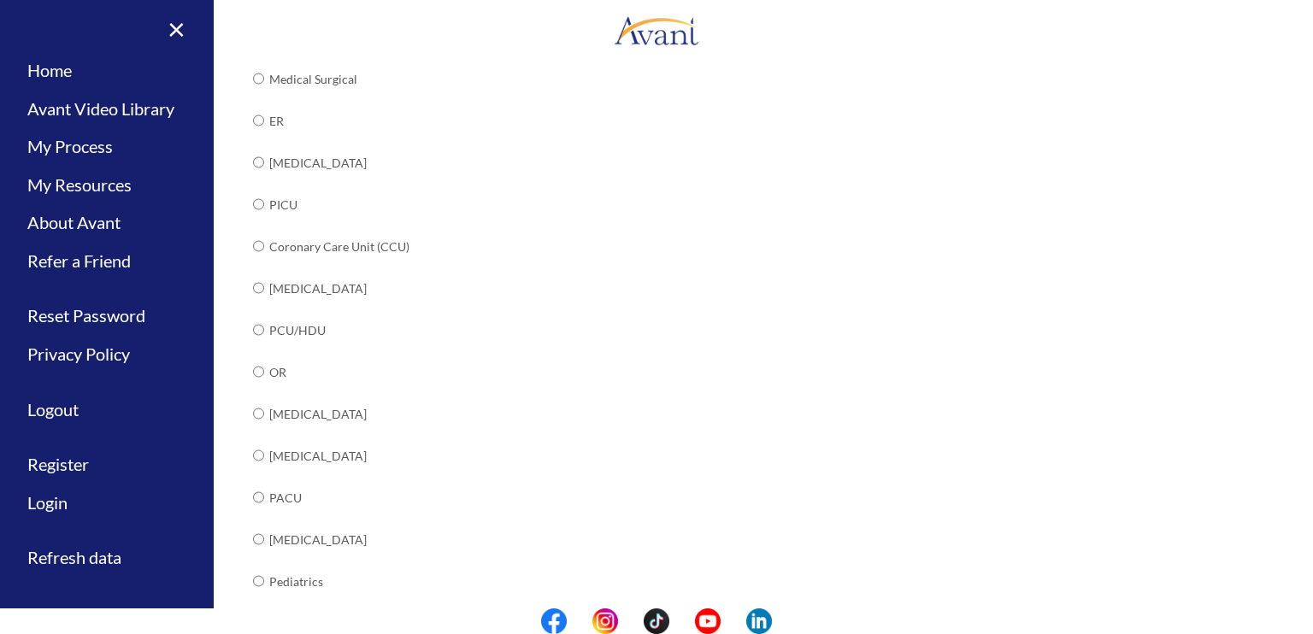
click at [243, 372] on div "Are you currently in school now? Yes No Have you taken the NCLEX-RN exam before…" at bounding box center [657, 382] width 834 height 1050
click at [253, 372] on input "radio" at bounding box center [258, 372] width 11 height 34
radio input "true"
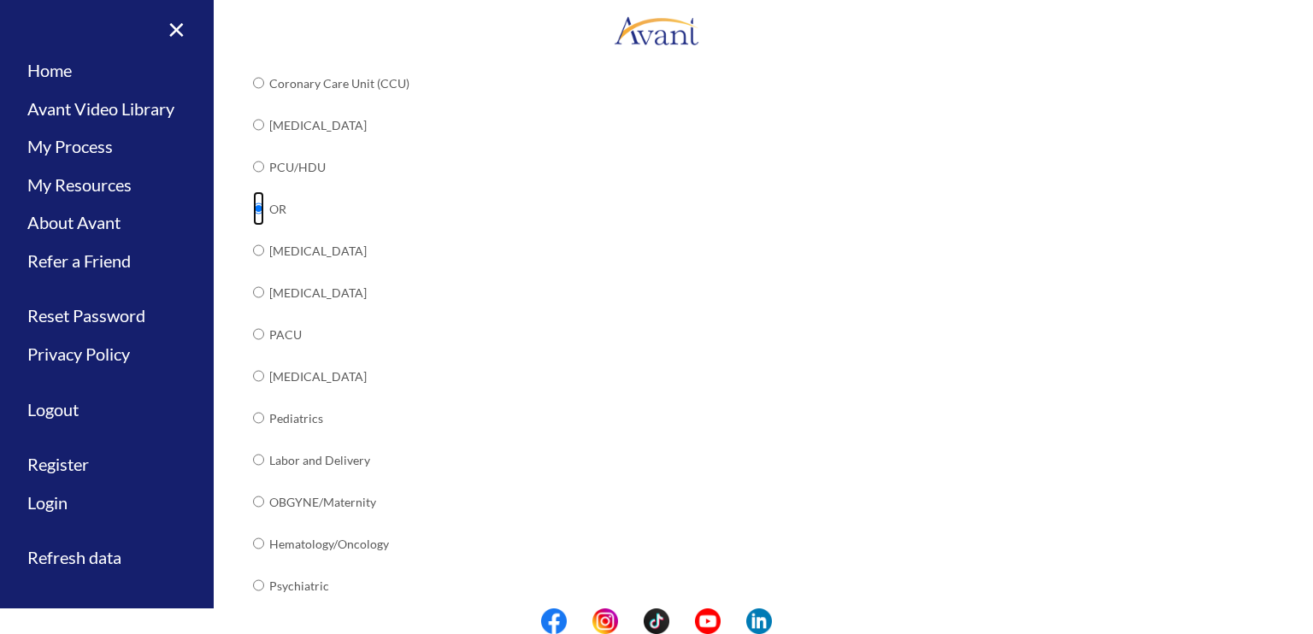
scroll to position [602, 0]
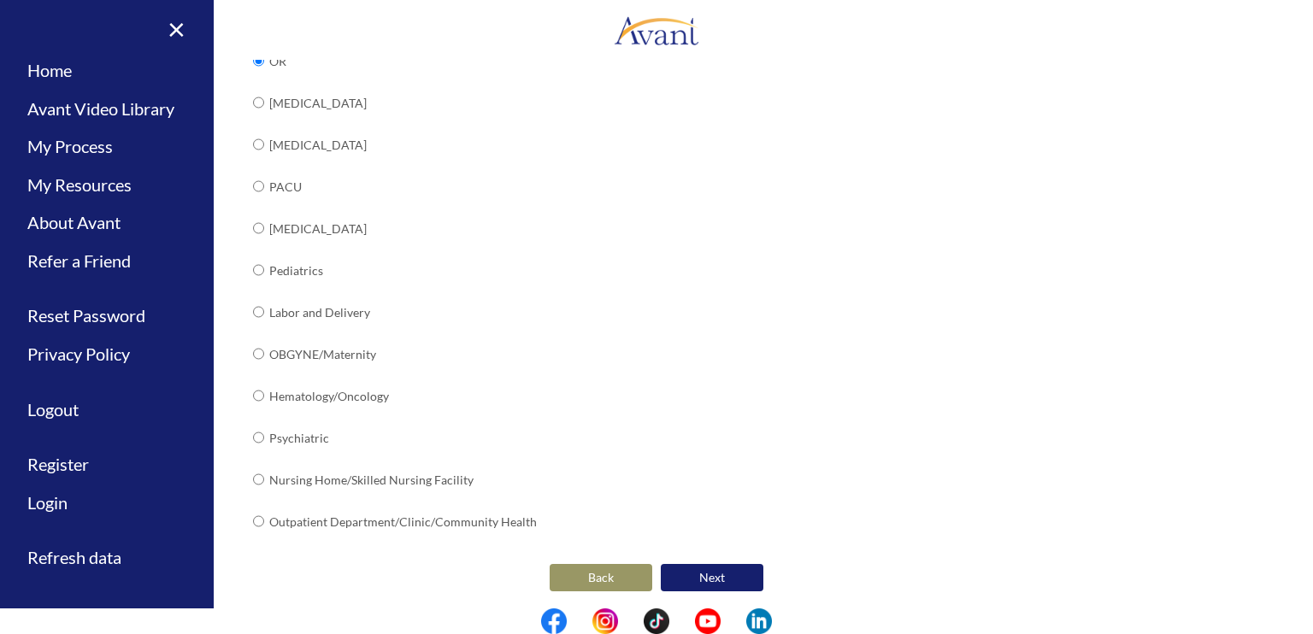
click at [687, 564] on button "Next" at bounding box center [712, 577] width 103 height 27
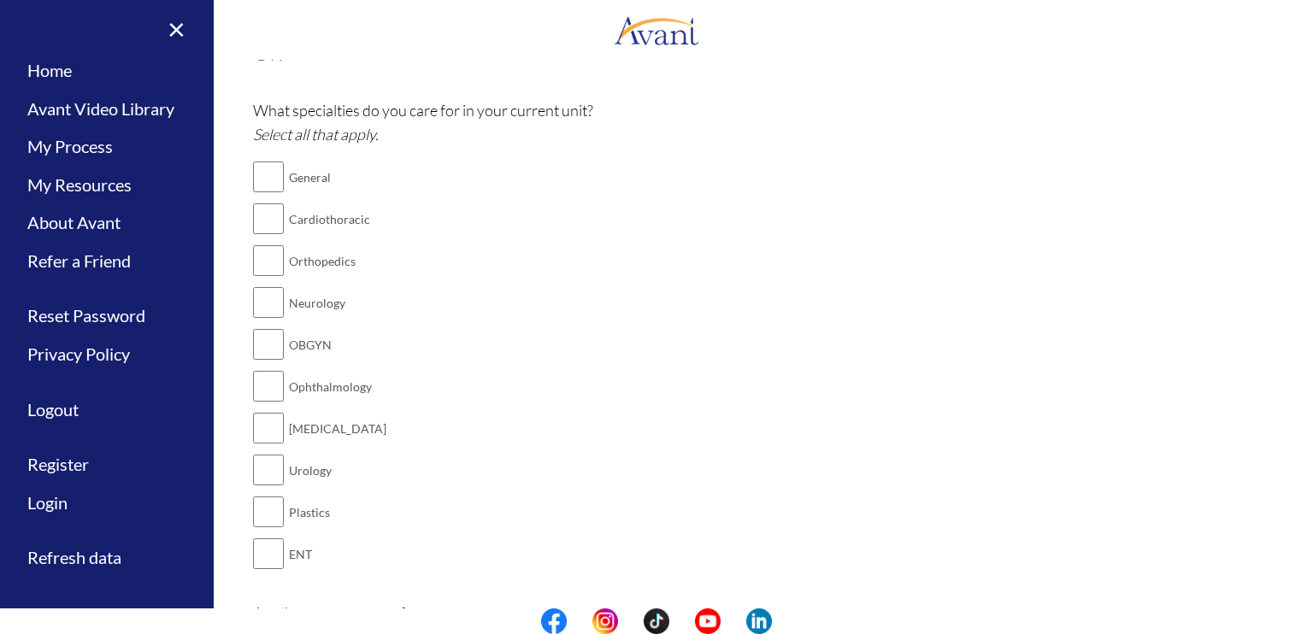
scroll to position [120, 0]
click at [264, 187] on input "checkbox" at bounding box center [268, 180] width 31 height 34
checkbox input "true"
click at [259, 268] on input "checkbox" at bounding box center [268, 264] width 31 height 34
checkbox input "true"
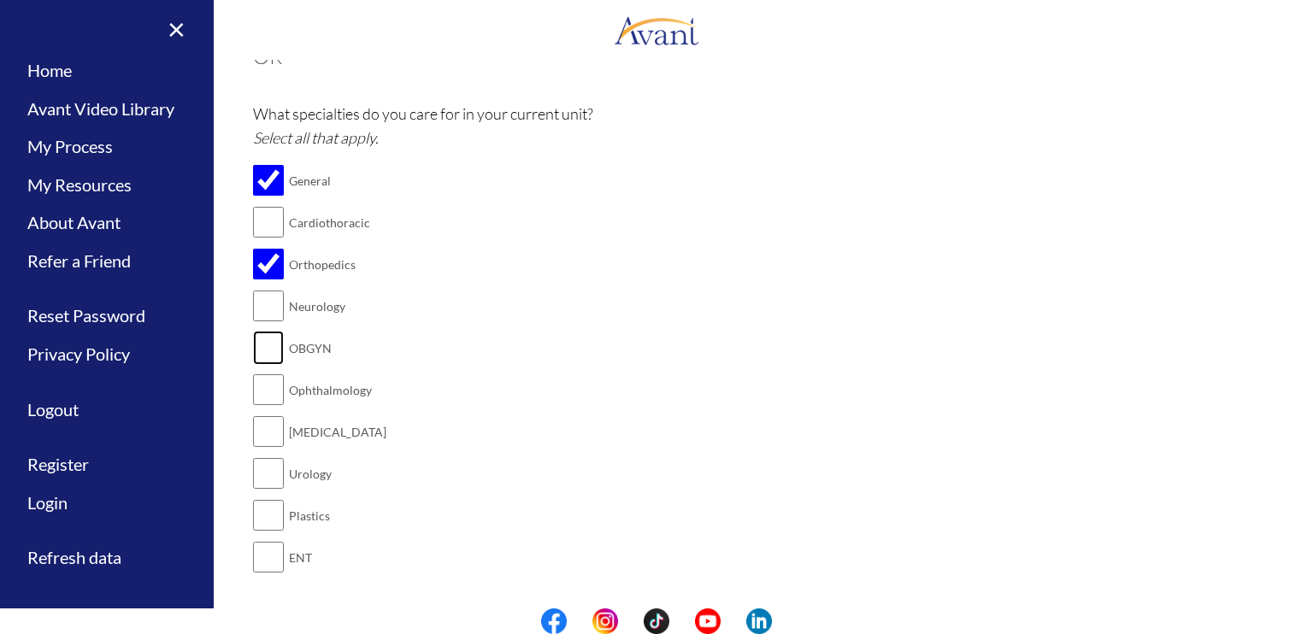
click at [263, 350] on input "checkbox" at bounding box center [268, 348] width 31 height 34
checkbox input "true"
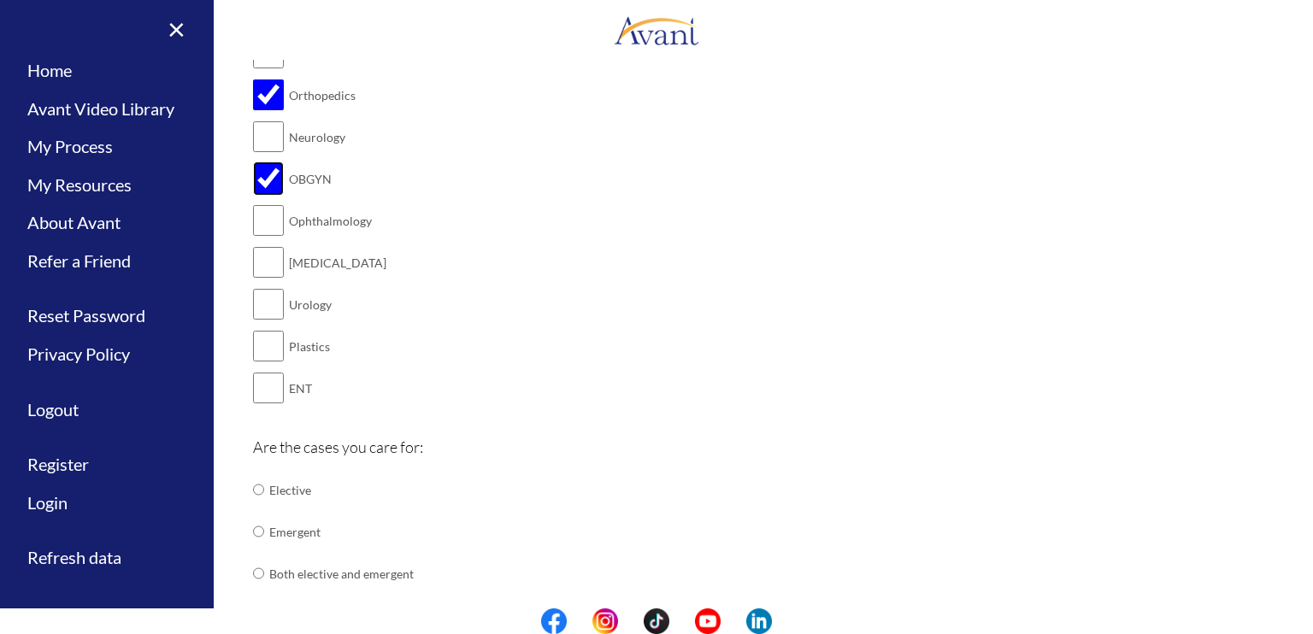
scroll to position [291, 0]
click at [262, 259] on input "checkbox" at bounding box center [268, 261] width 31 height 34
checkbox input "true"
click at [270, 304] on input "checkbox" at bounding box center [268, 303] width 31 height 34
checkbox input "true"
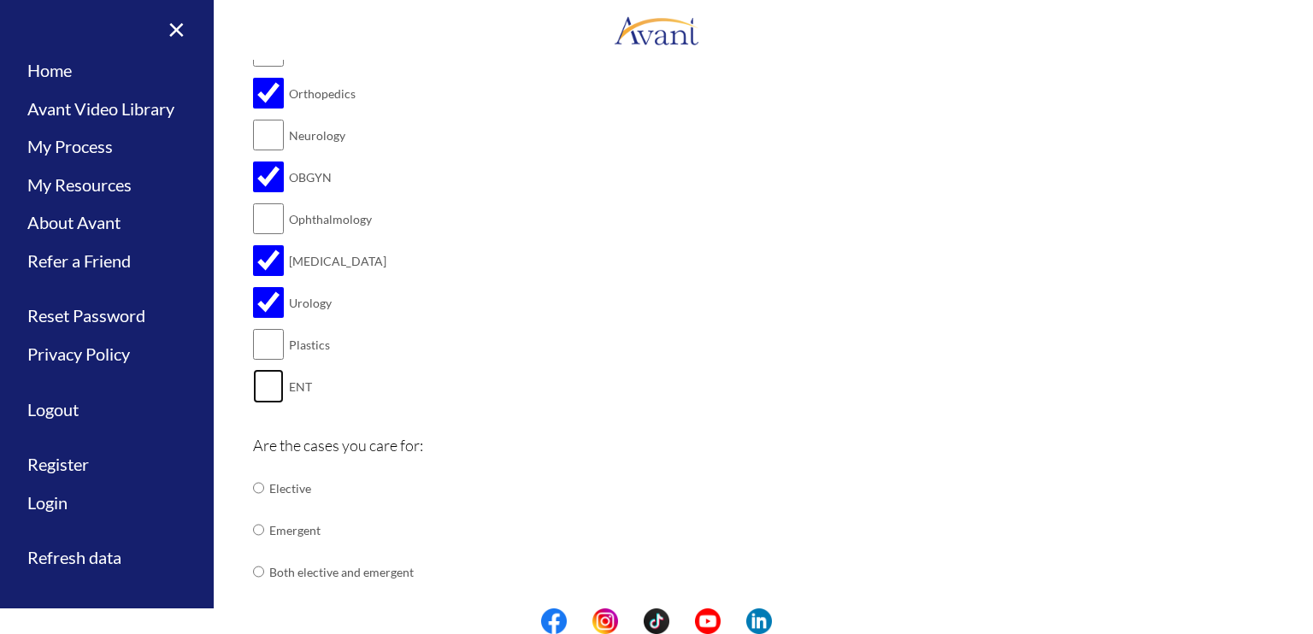
click at [262, 371] on input "checkbox" at bounding box center [268, 386] width 31 height 34
checkbox input "true"
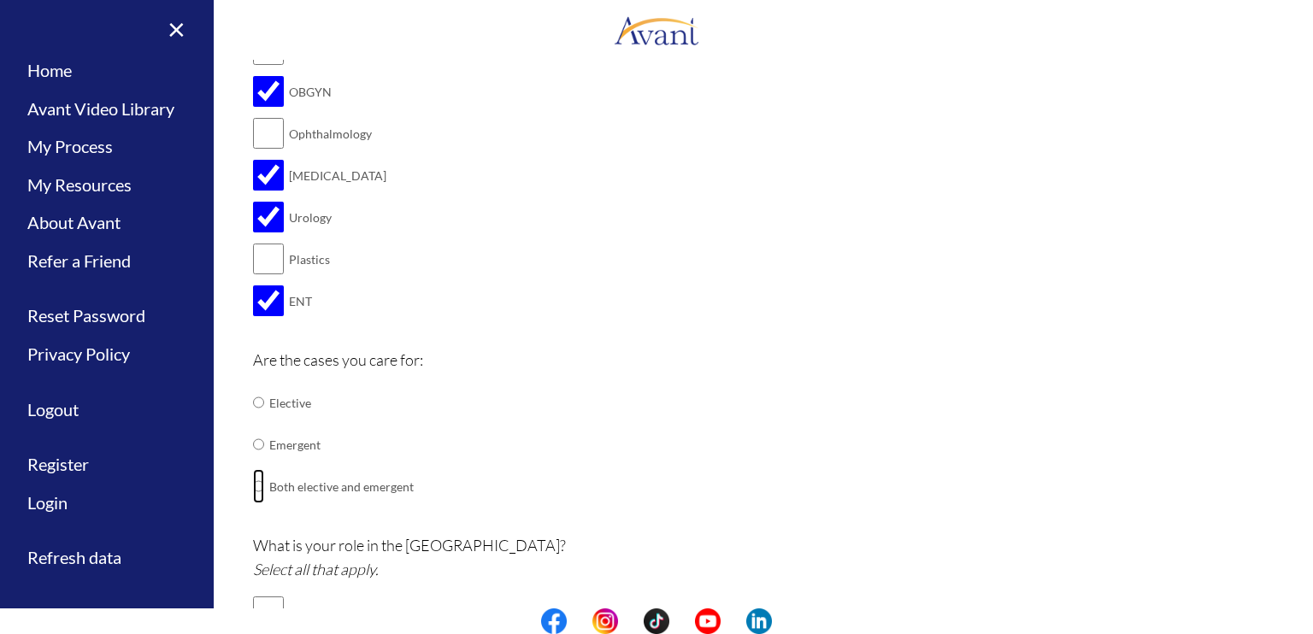
click at [253, 486] on input "radio" at bounding box center [258, 486] width 11 height 34
radio input "true"
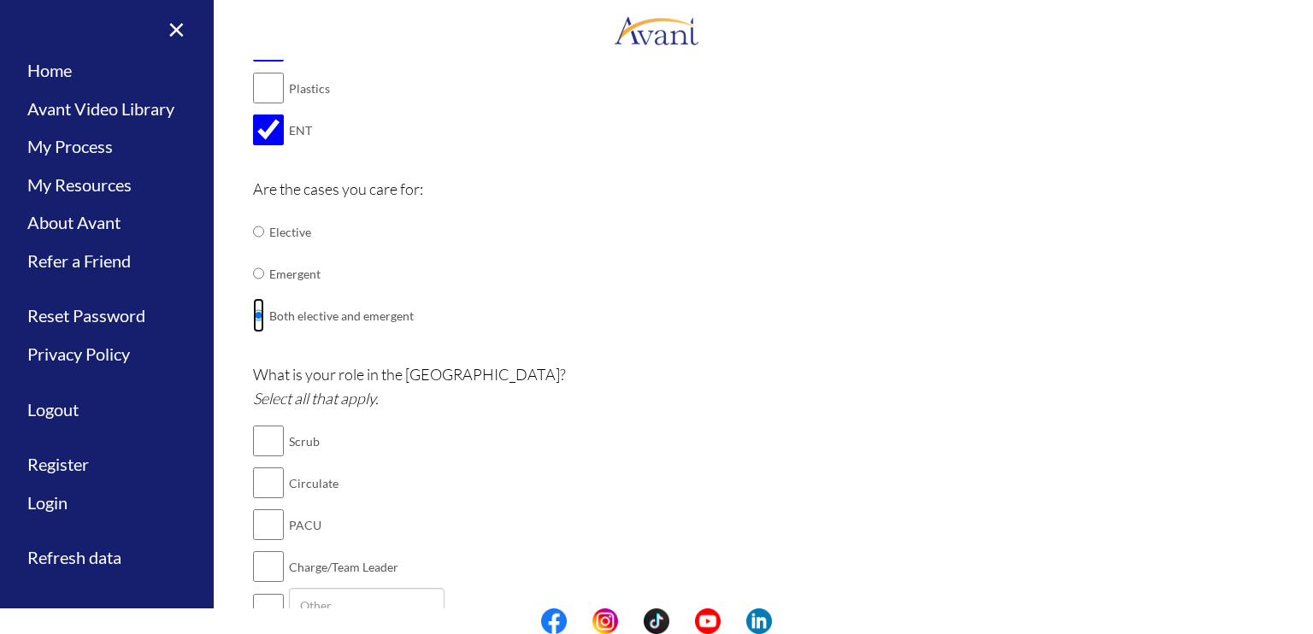
scroll to position [633, 0]
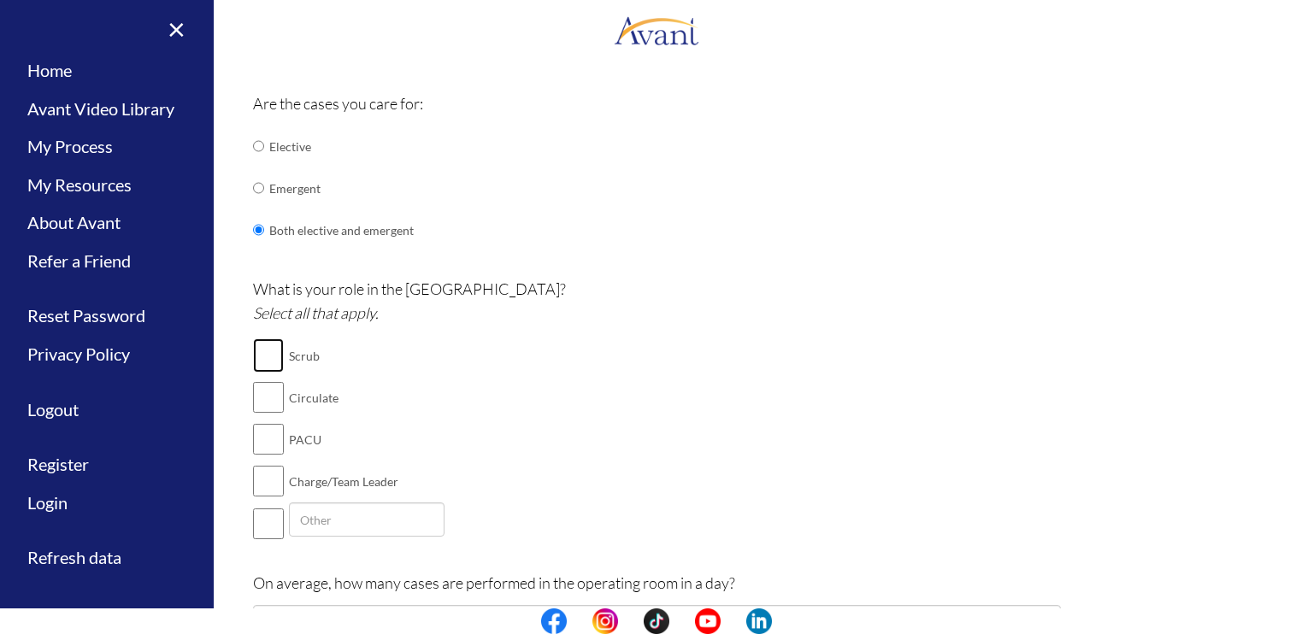
click at [258, 358] on input "checkbox" at bounding box center [268, 356] width 31 height 34
checkbox input "true"
click at [259, 410] on input "checkbox" at bounding box center [268, 397] width 31 height 34
checkbox input "true"
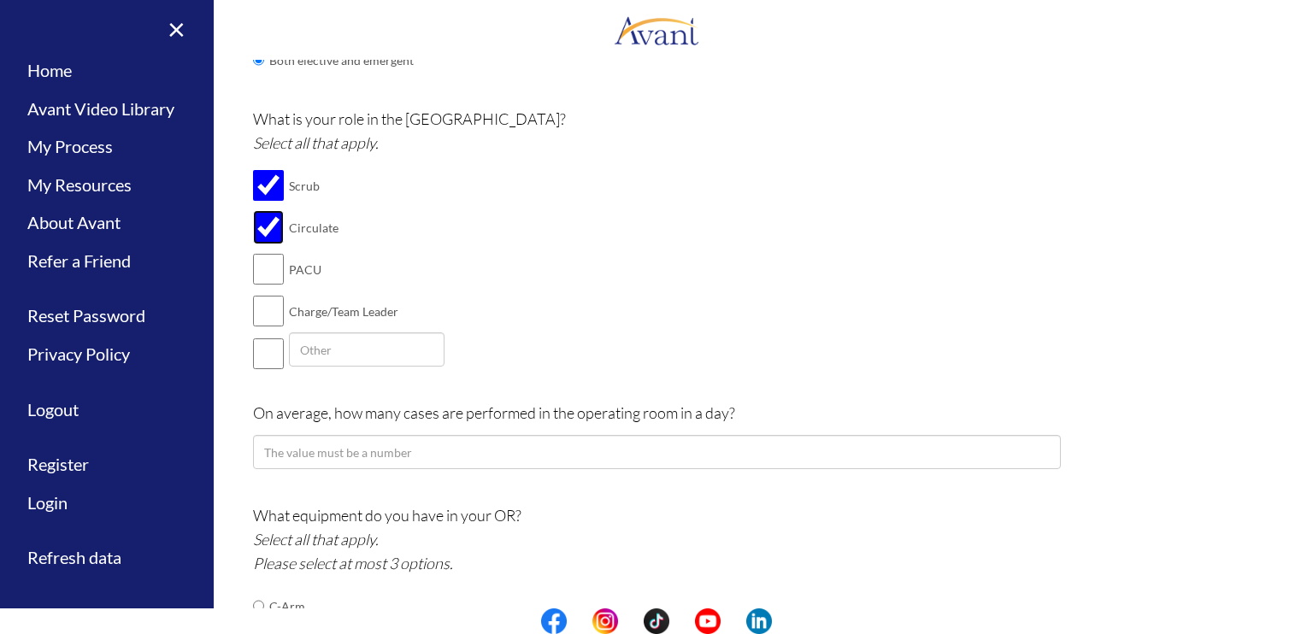
scroll to position [804, 0]
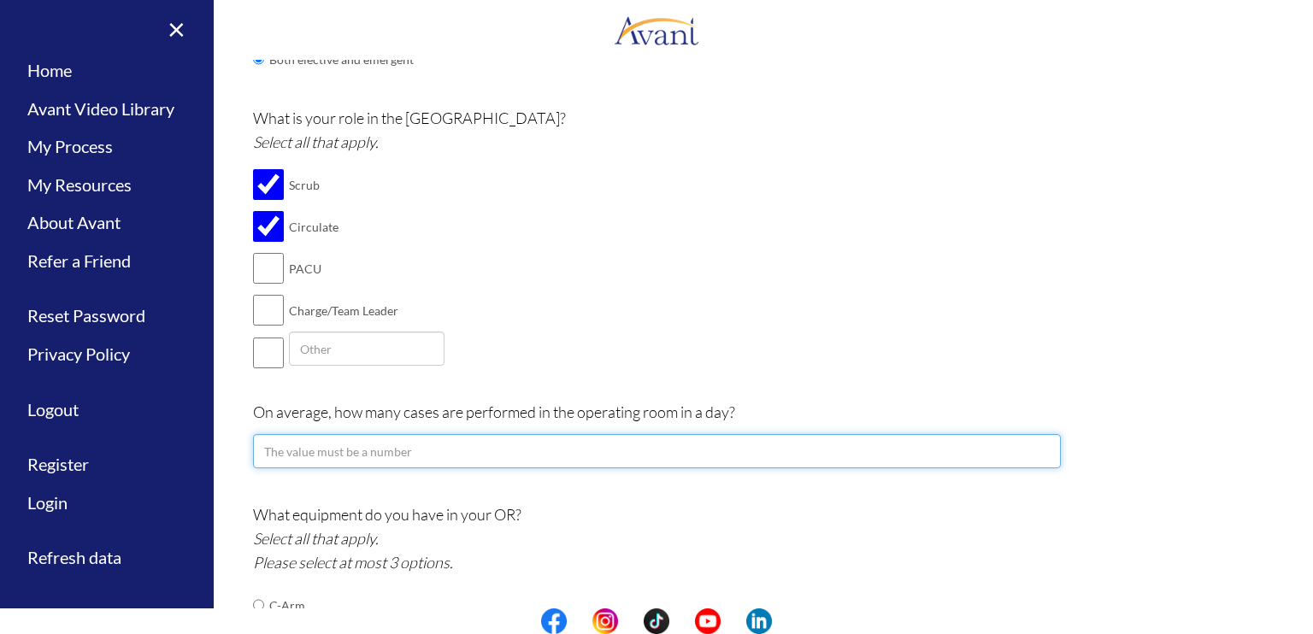
click at [289, 451] on input "number" at bounding box center [657, 451] width 808 height 34
type input "1"
click at [1031, 445] on input "1" at bounding box center [657, 451] width 808 height 34
click at [1036, 444] on input "1" at bounding box center [657, 451] width 808 height 34
click at [1035, 444] on input "2" at bounding box center [657, 451] width 808 height 34
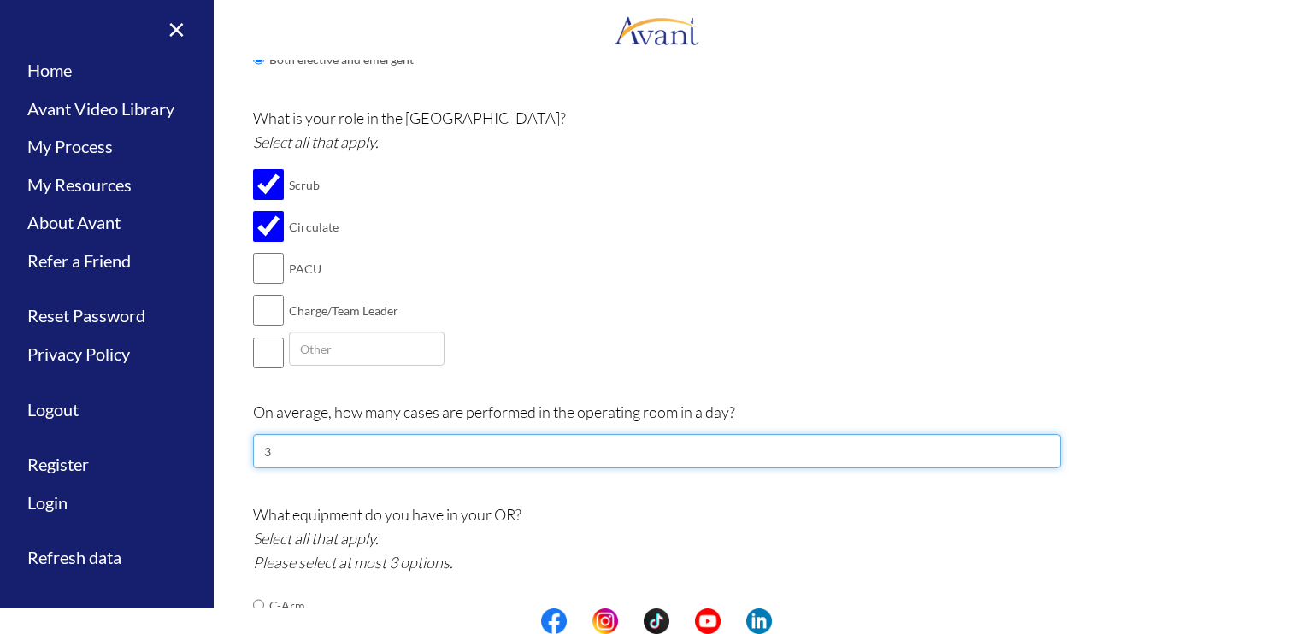
click at [1035, 444] on input "3" at bounding box center [657, 451] width 808 height 34
click at [1035, 444] on input "4" at bounding box center [657, 451] width 808 height 34
click at [1035, 444] on input "5" at bounding box center [657, 451] width 808 height 34
click at [1039, 443] on input "6" at bounding box center [657, 451] width 808 height 34
click at [1038, 442] on input "7" at bounding box center [657, 451] width 808 height 34
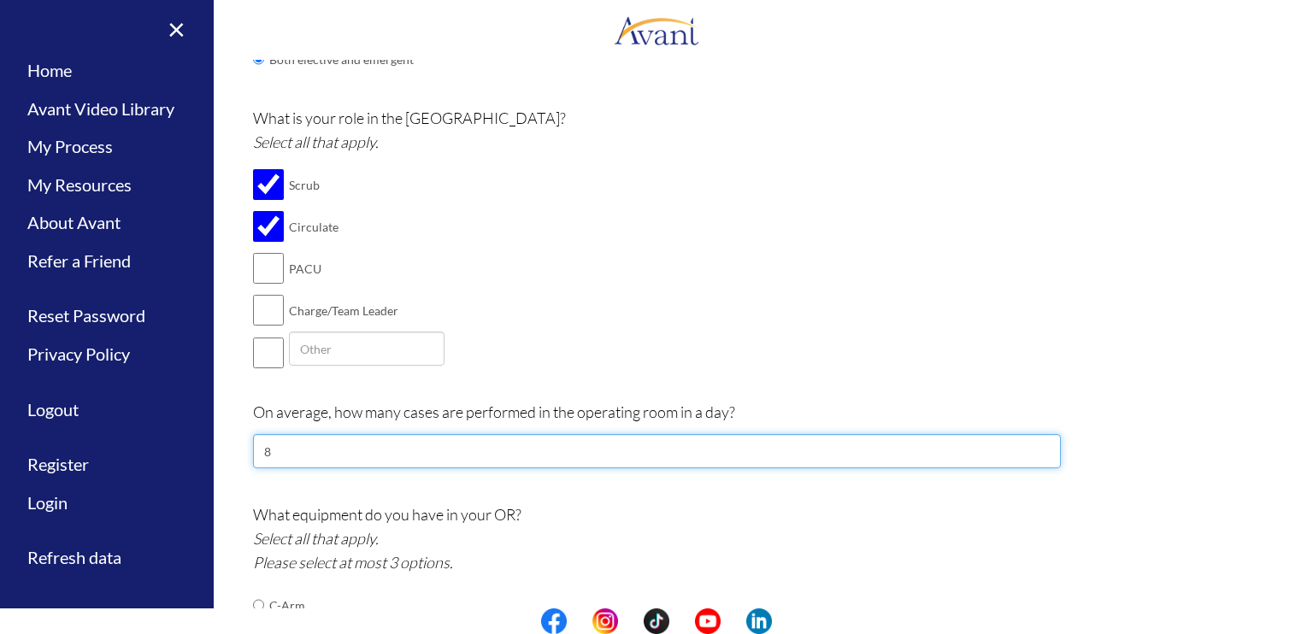
click at [1038, 442] on input "8" at bounding box center [657, 451] width 808 height 34
click at [1038, 442] on input "9" at bounding box center [657, 451] width 808 height 34
click at [1038, 442] on input "10" at bounding box center [657, 451] width 808 height 34
click at [1038, 442] on input "11" at bounding box center [657, 451] width 808 height 34
click at [1038, 442] on input "12" at bounding box center [657, 451] width 808 height 34
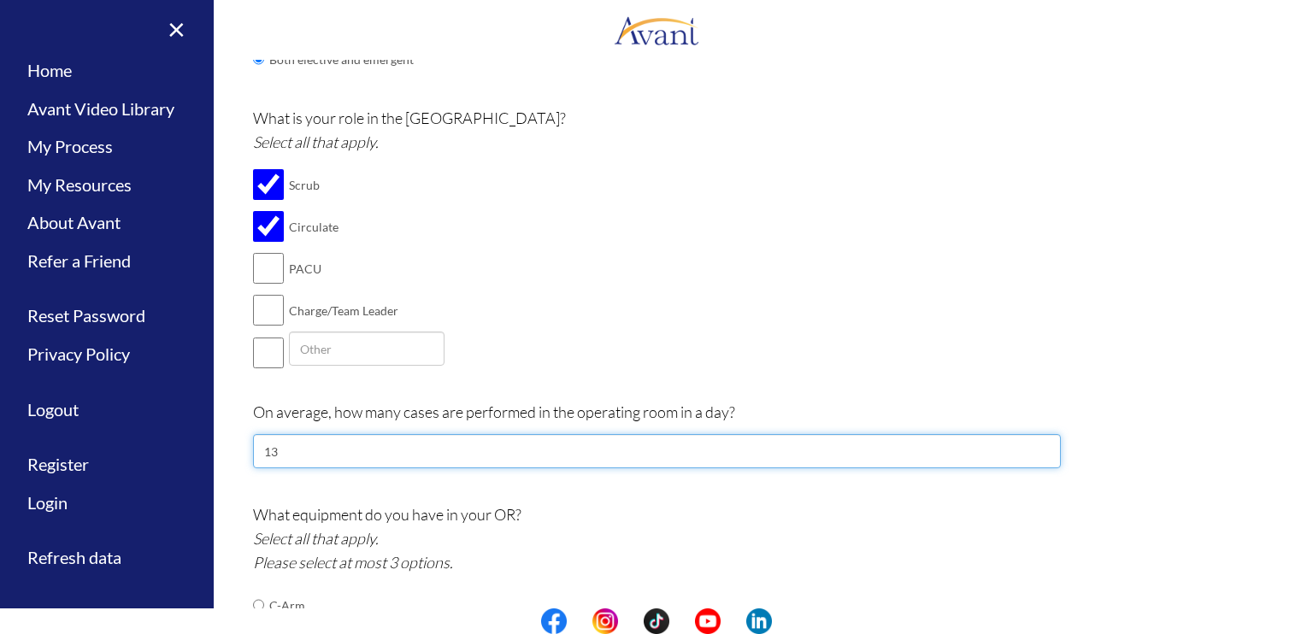
click at [1038, 442] on input "13" at bounding box center [657, 451] width 808 height 34
click at [1038, 442] on input "14" at bounding box center [657, 451] width 808 height 34
click at [1038, 442] on input "15" at bounding box center [657, 451] width 808 height 34
click at [1038, 442] on input "16" at bounding box center [657, 451] width 808 height 34
click at [1038, 442] on input "17" at bounding box center [657, 451] width 808 height 34
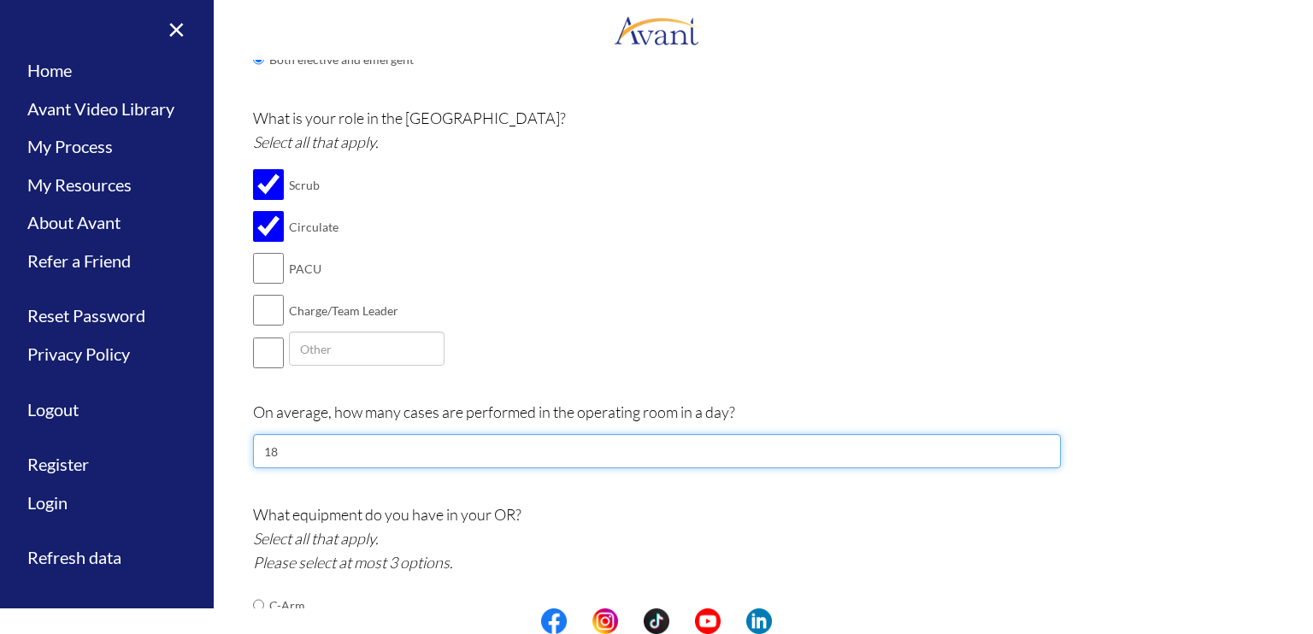
click at [1038, 442] on input "18" at bounding box center [657, 451] width 808 height 34
click at [1038, 442] on input "19" at bounding box center [657, 451] width 808 height 34
type input "20"
click at [1038, 442] on input "20" at bounding box center [657, 451] width 808 height 34
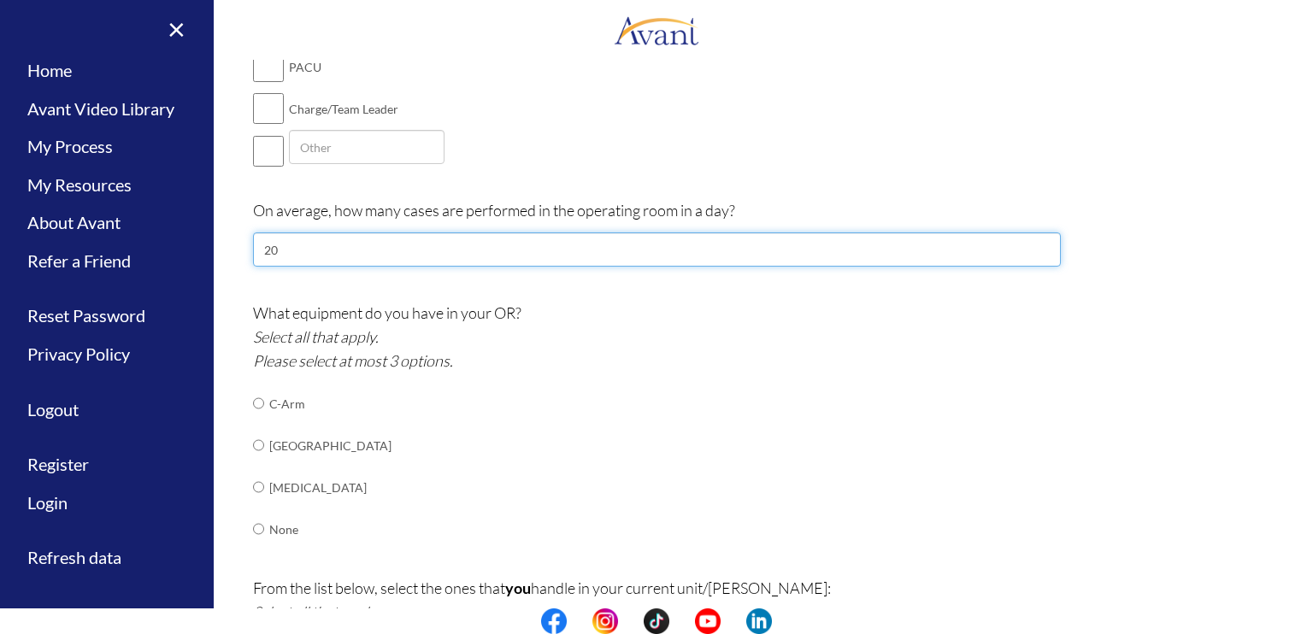
scroll to position [1060, 0]
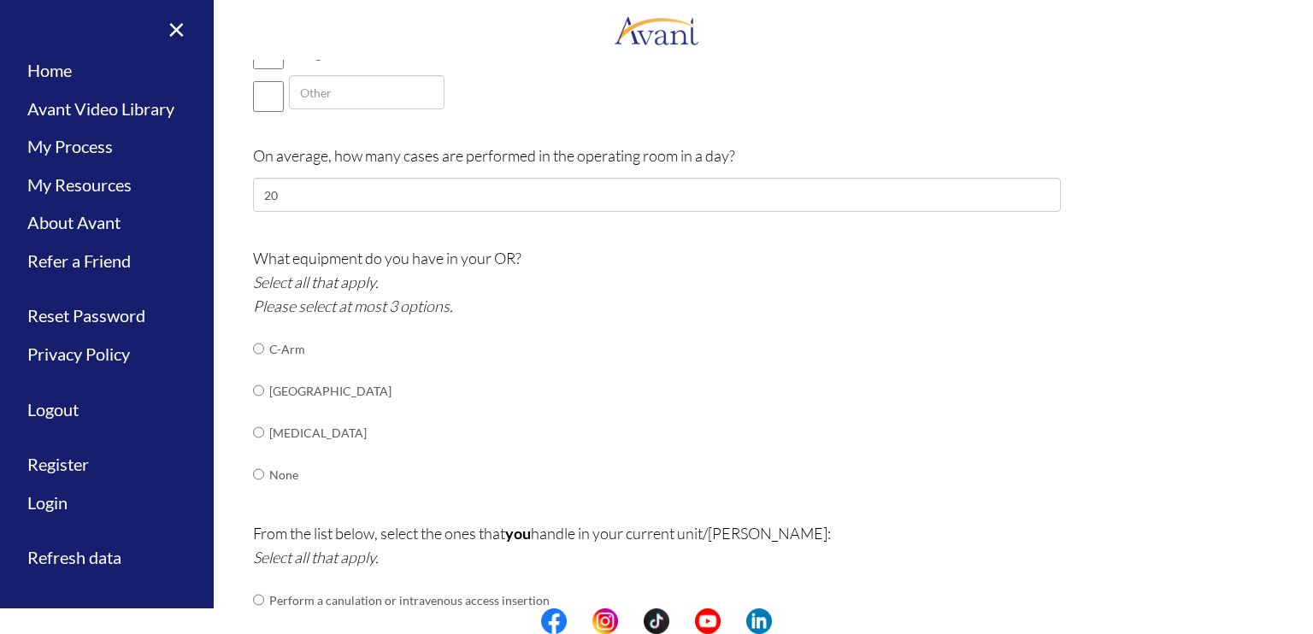
click at [264, 348] on td at bounding box center [266, 349] width 5 height 42
click at [253, 345] on input "radio" at bounding box center [258, 349] width 11 height 34
radio input "true"
click at [264, 383] on td at bounding box center [266, 391] width 5 height 42
click at [254, 390] on input "radio" at bounding box center [258, 391] width 11 height 34
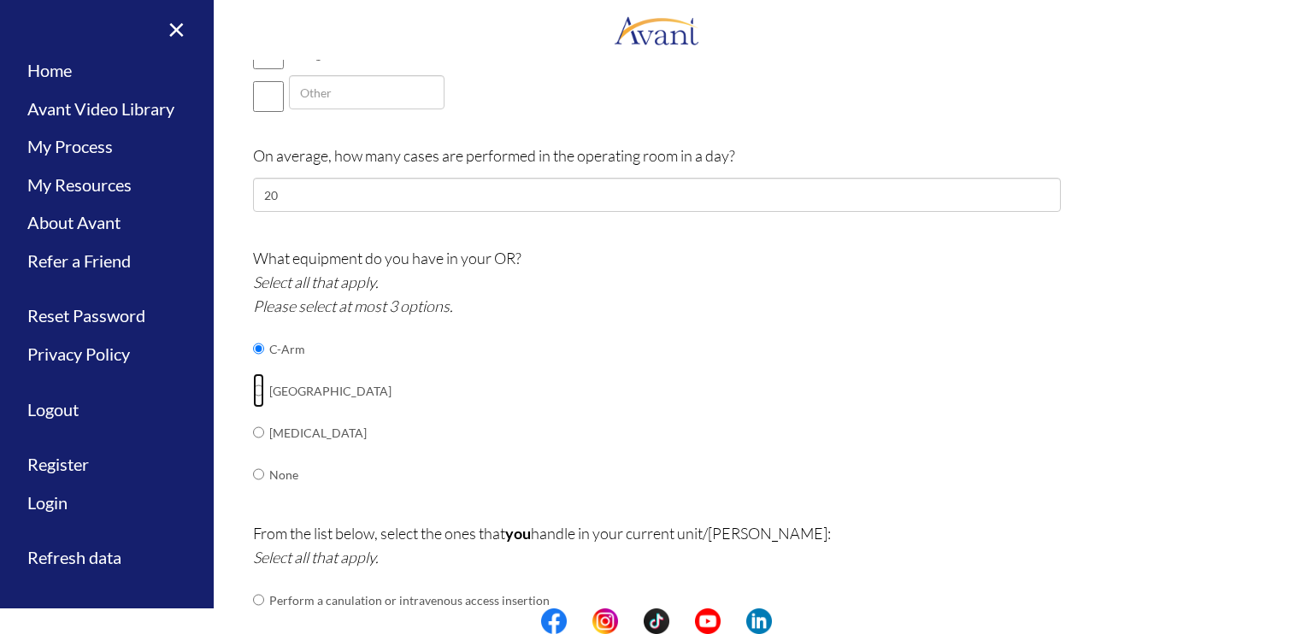
radio input "true"
click at [256, 351] on input "radio" at bounding box center [258, 349] width 11 height 34
radio input "true"
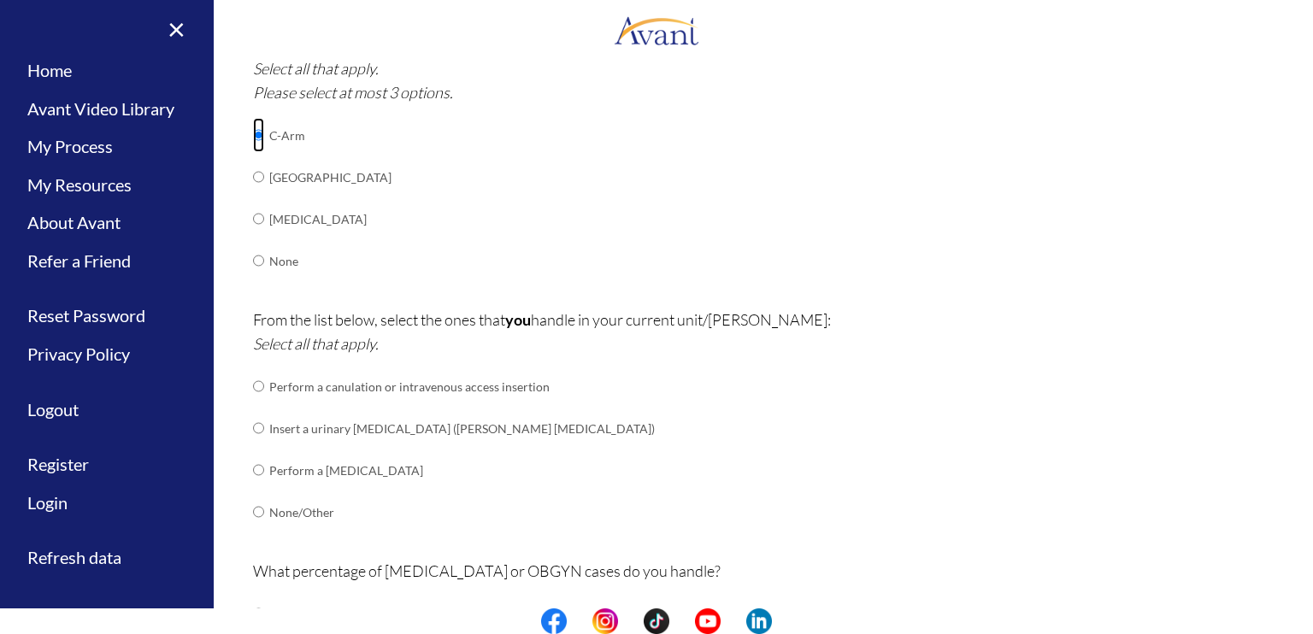
scroll to position [1317, 0]
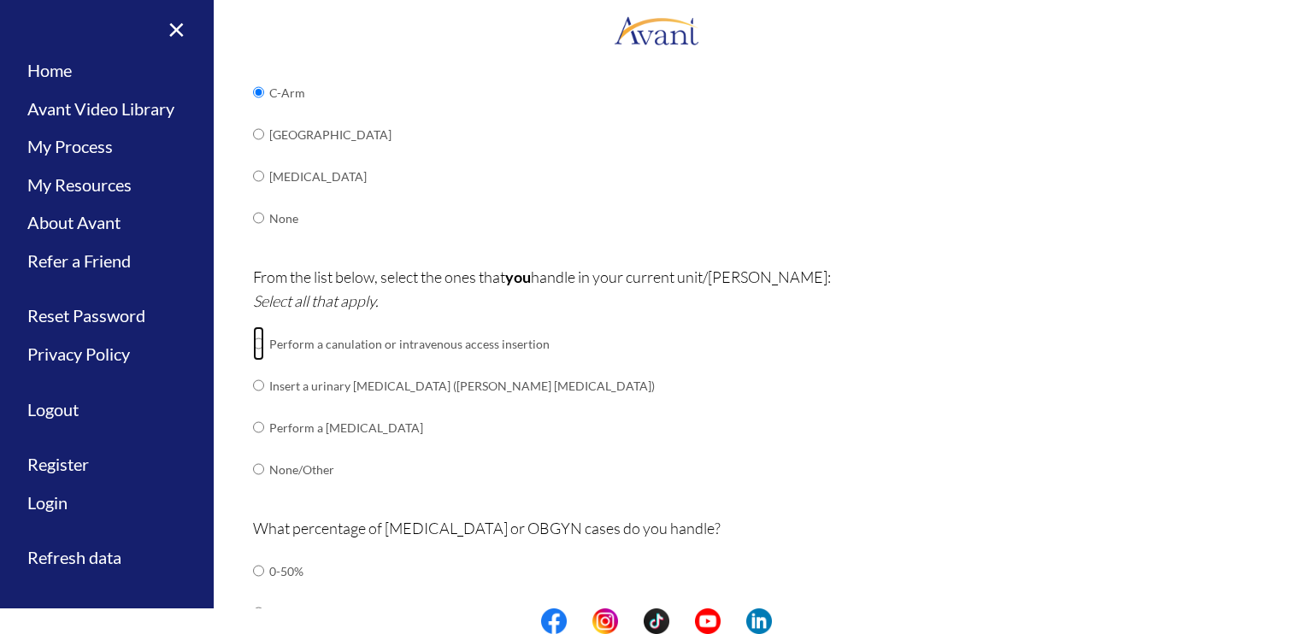
click at [253, 345] on input "radio" at bounding box center [258, 344] width 11 height 34
radio input "true"
click at [253, 379] on input "radio" at bounding box center [258, 385] width 11 height 34
radio input "true"
click at [254, 345] on input "radio" at bounding box center [258, 344] width 11 height 34
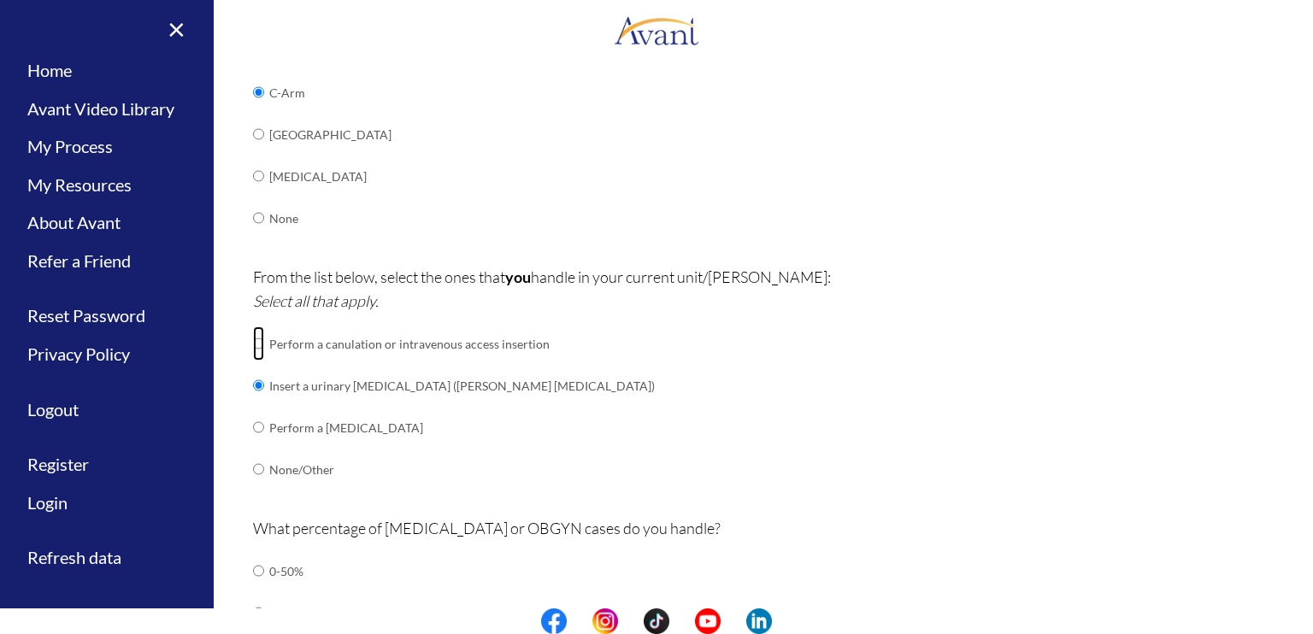
radio input "true"
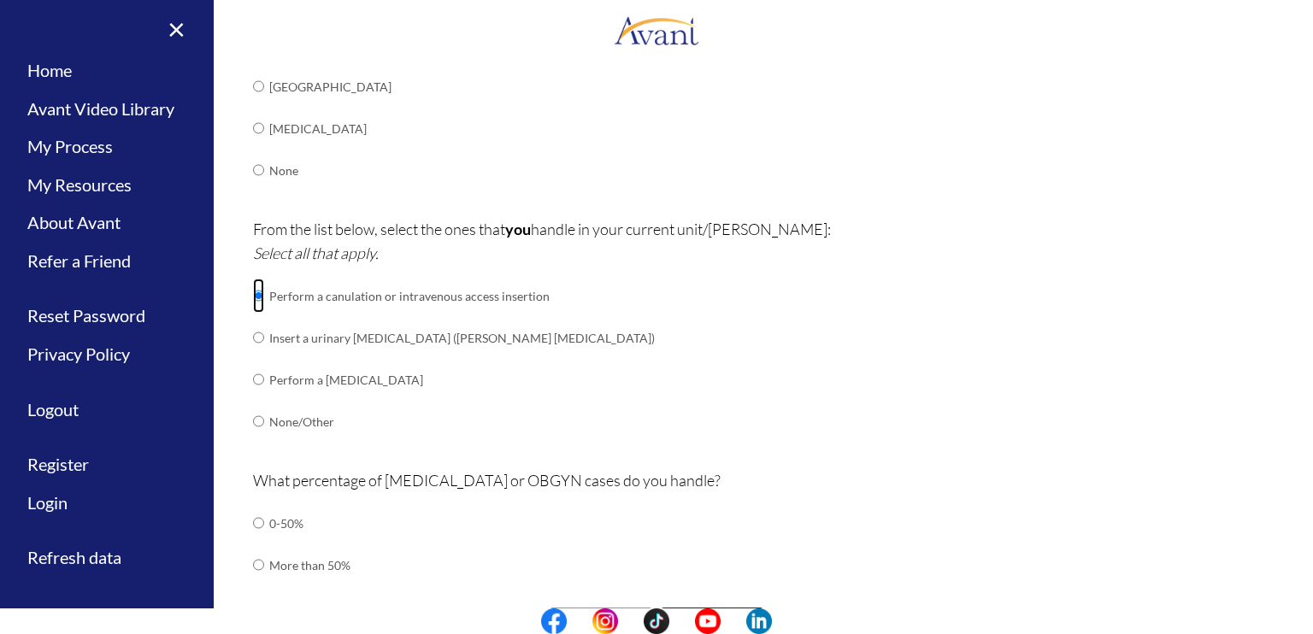
scroll to position [1407, 0]
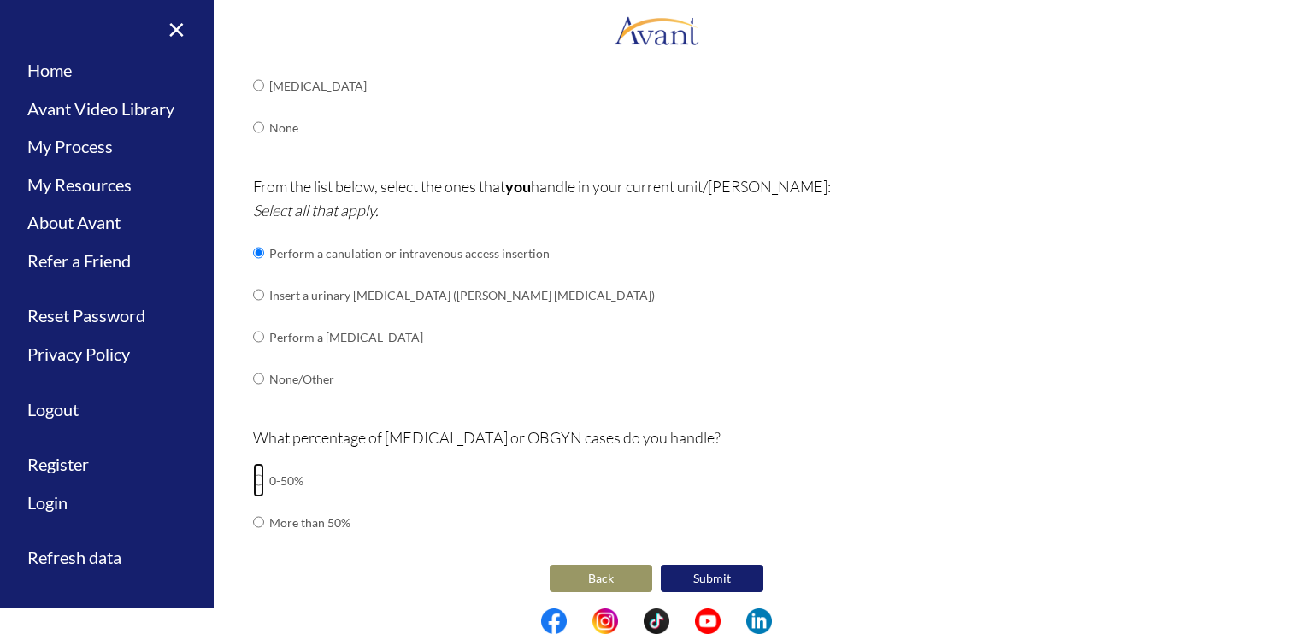
click at [253, 475] on input "radio" at bounding box center [258, 480] width 11 height 34
radio input "true"
click at [693, 575] on button "Submit" at bounding box center [712, 578] width 103 height 27
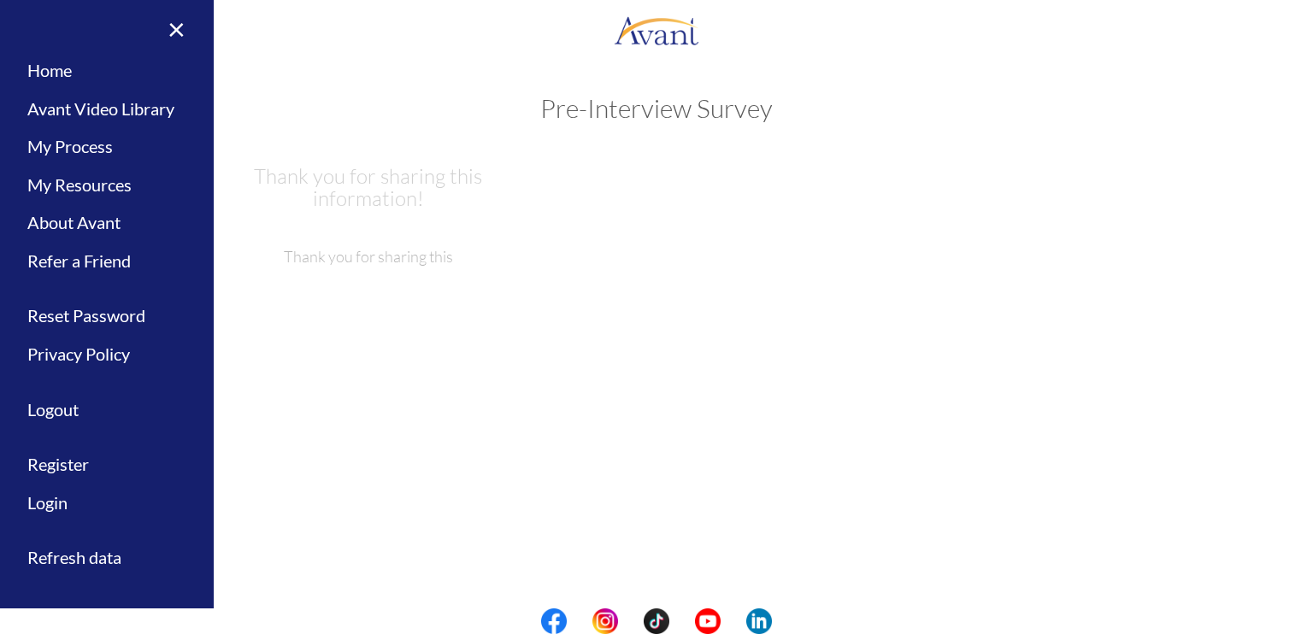
scroll to position [0, 0]
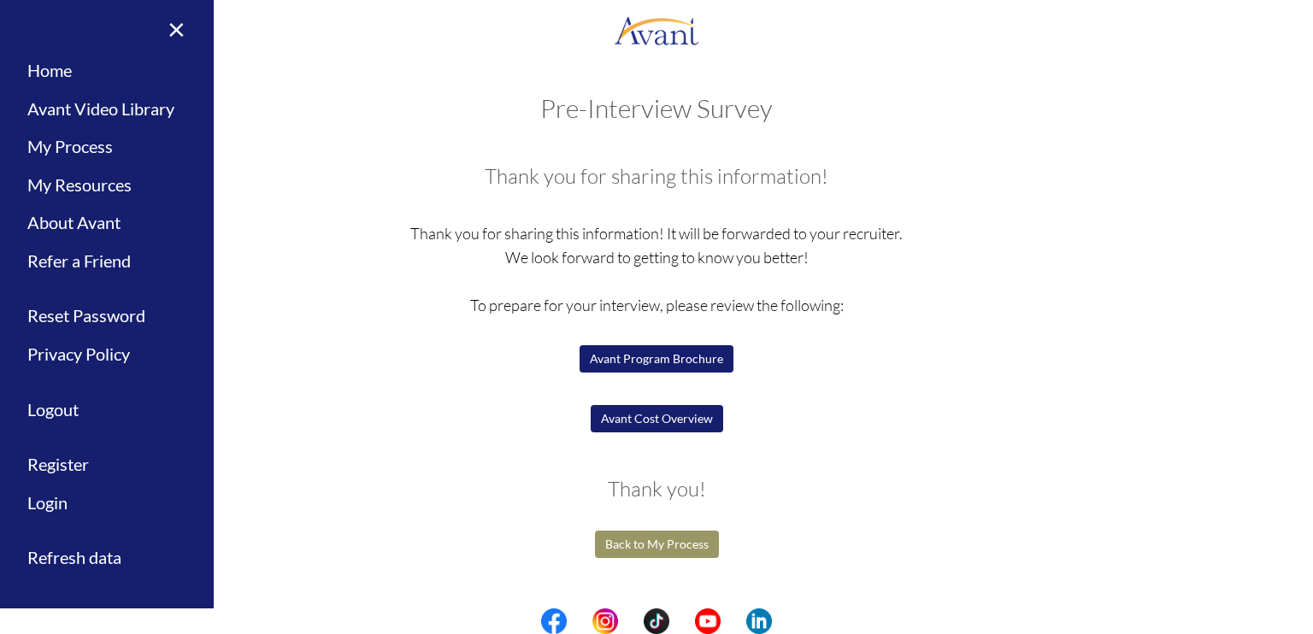
click at [647, 550] on button "Back to My Process" at bounding box center [657, 544] width 124 height 27
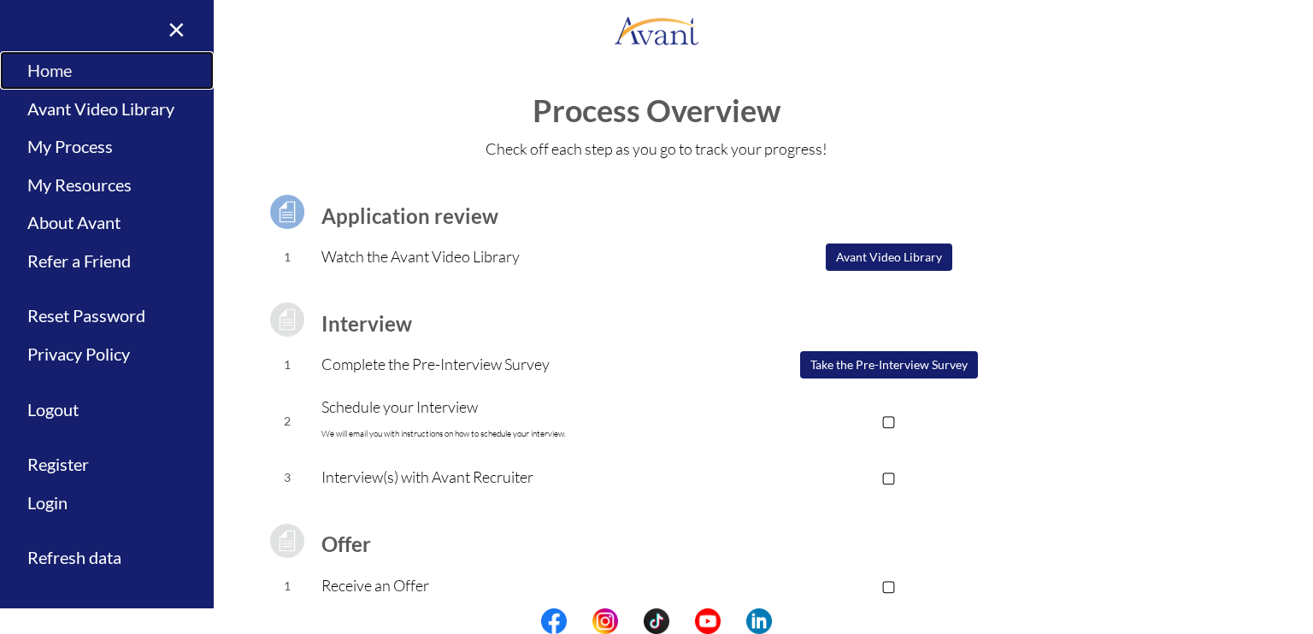
click at [61, 79] on link "Home" at bounding box center [107, 70] width 214 height 38
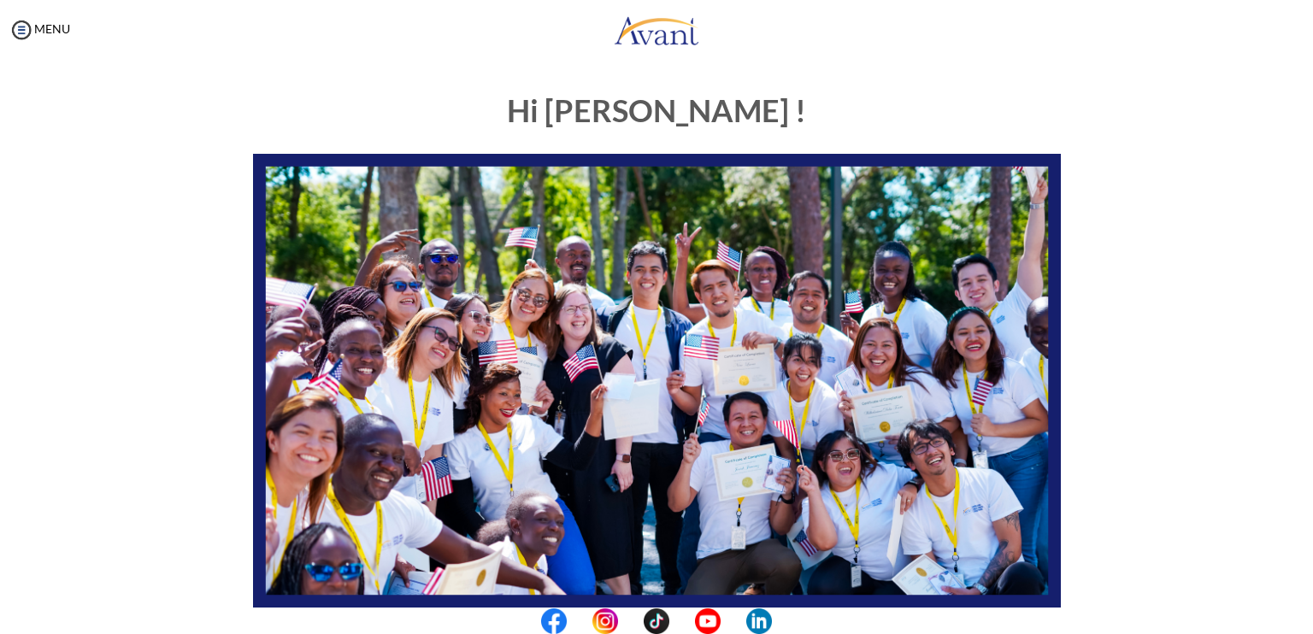
scroll to position [315, 0]
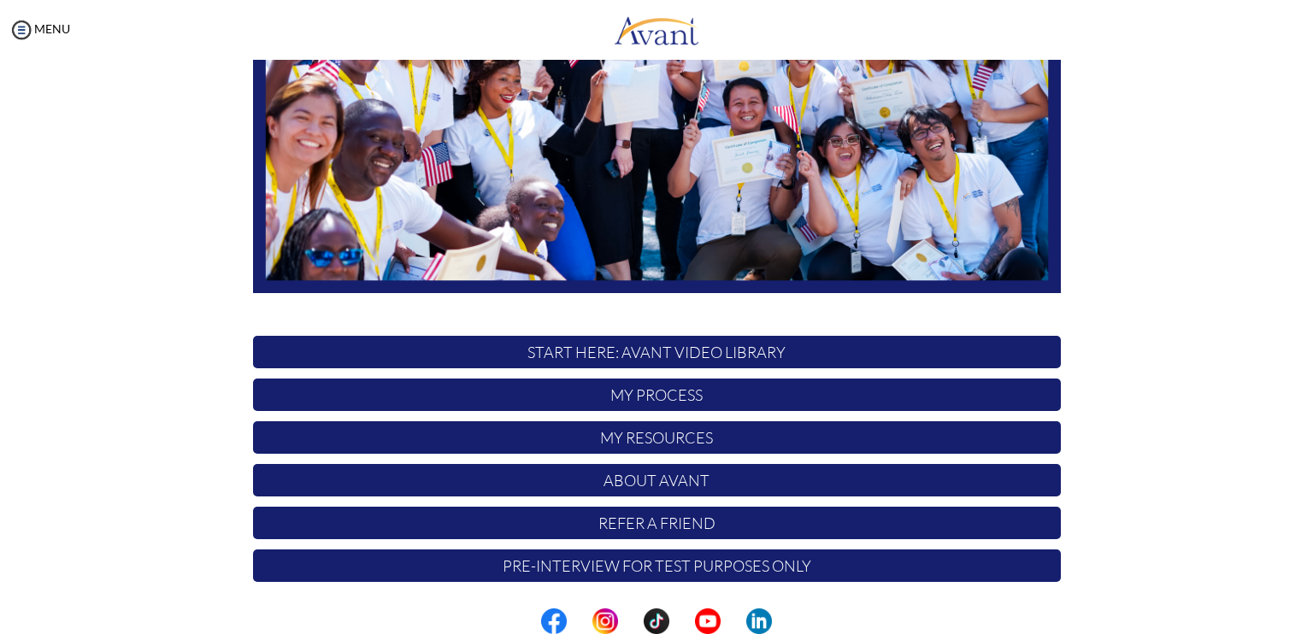
click at [582, 351] on p "START HERE: Avant Video Library" at bounding box center [657, 352] width 808 height 32
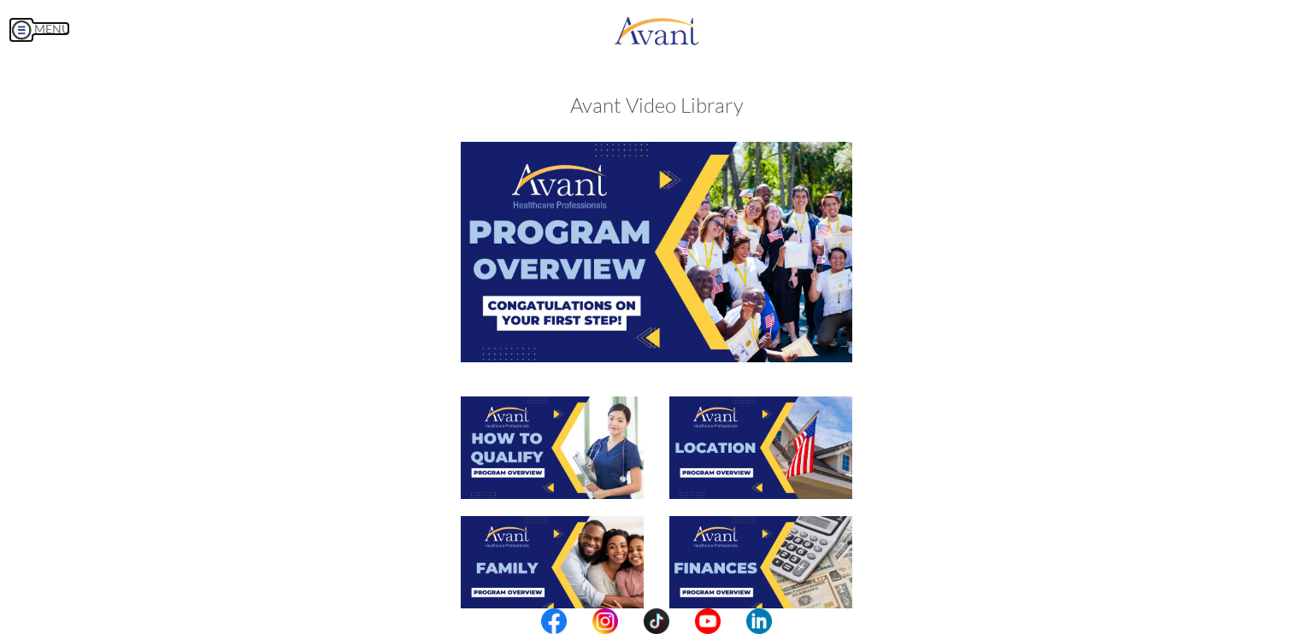
click at [41, 32] on link "MENU" at bounding box center [40, 28] width 62 height 15
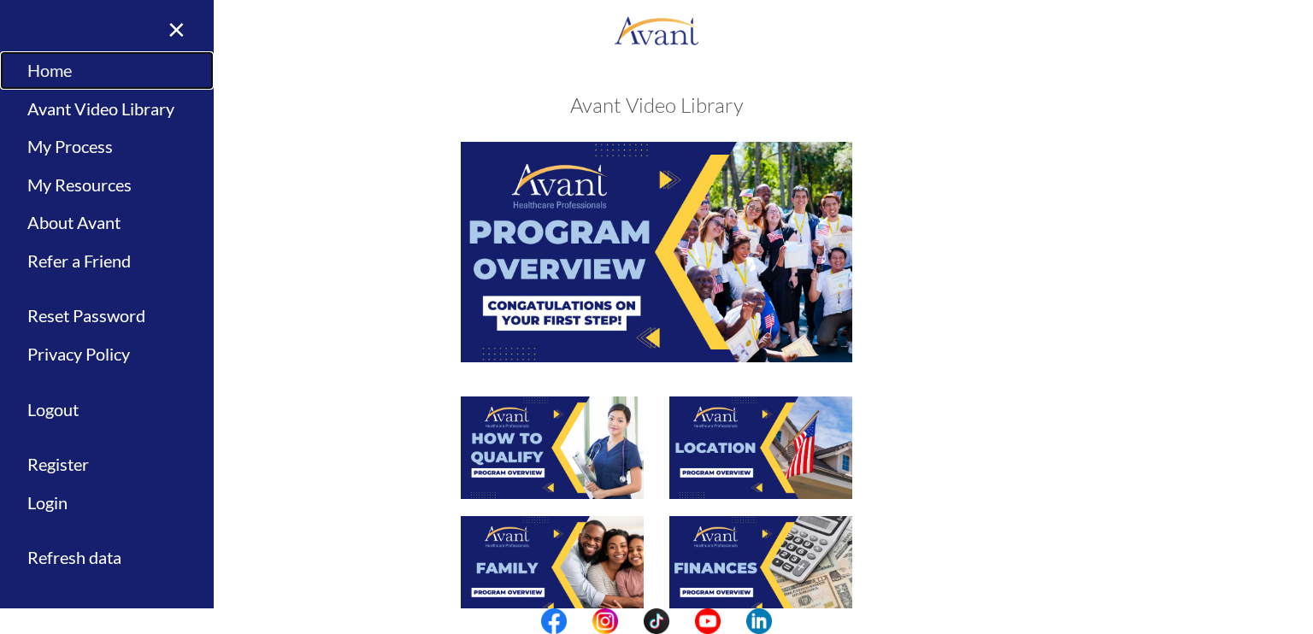
click at [107, 80] on link "Home" at bounding box center [107, 70] width 214 height 38
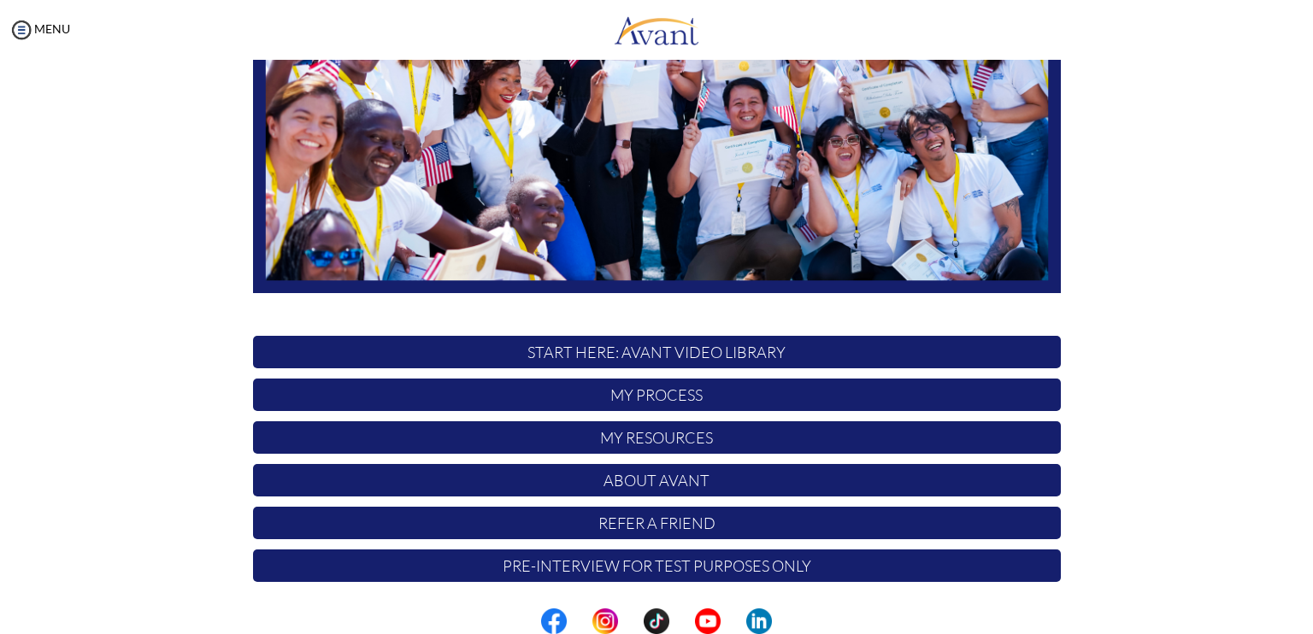
click at [556, 441] on p "My Resources" at bounding box center [657, 437] width 808 height 32
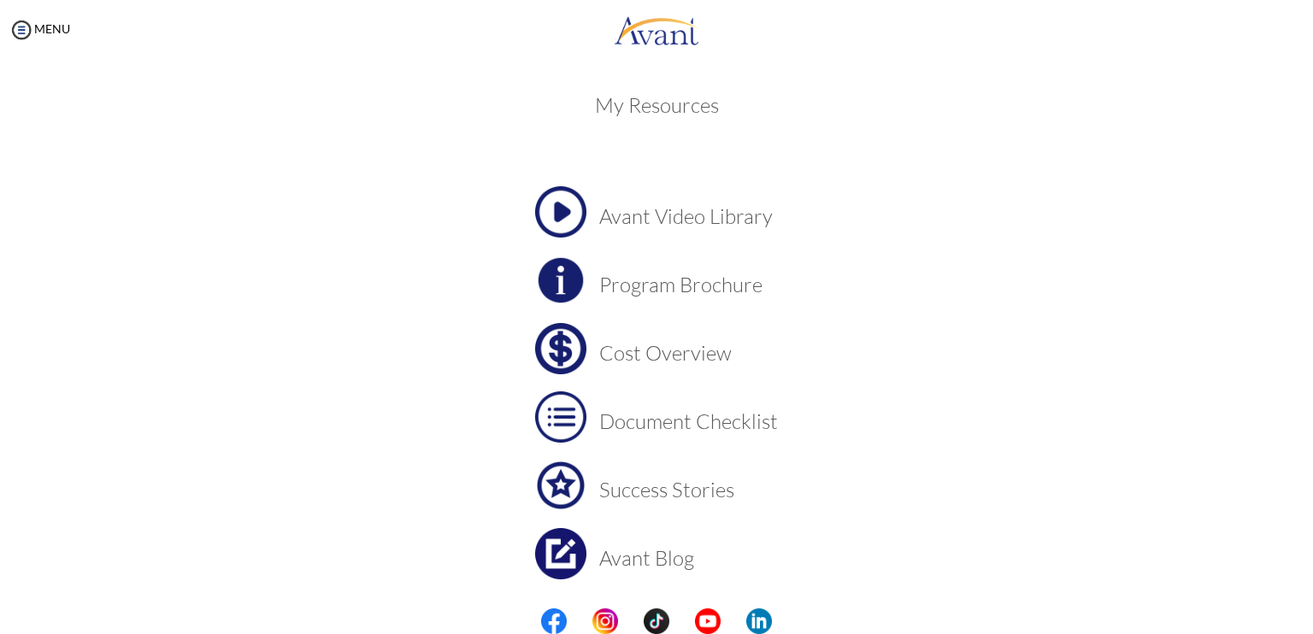
scroll to position [56, 0]
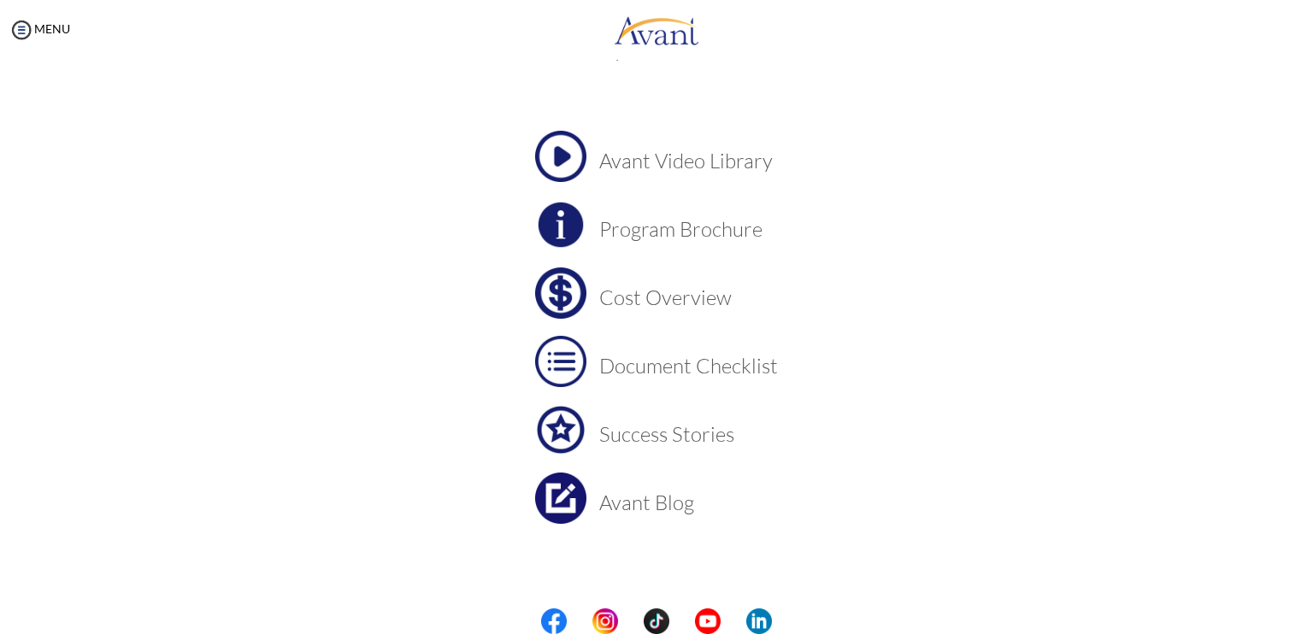
click at [633, 233] on h3 "Program Brochure" at bounding box center [688, 229] width 179 height 22
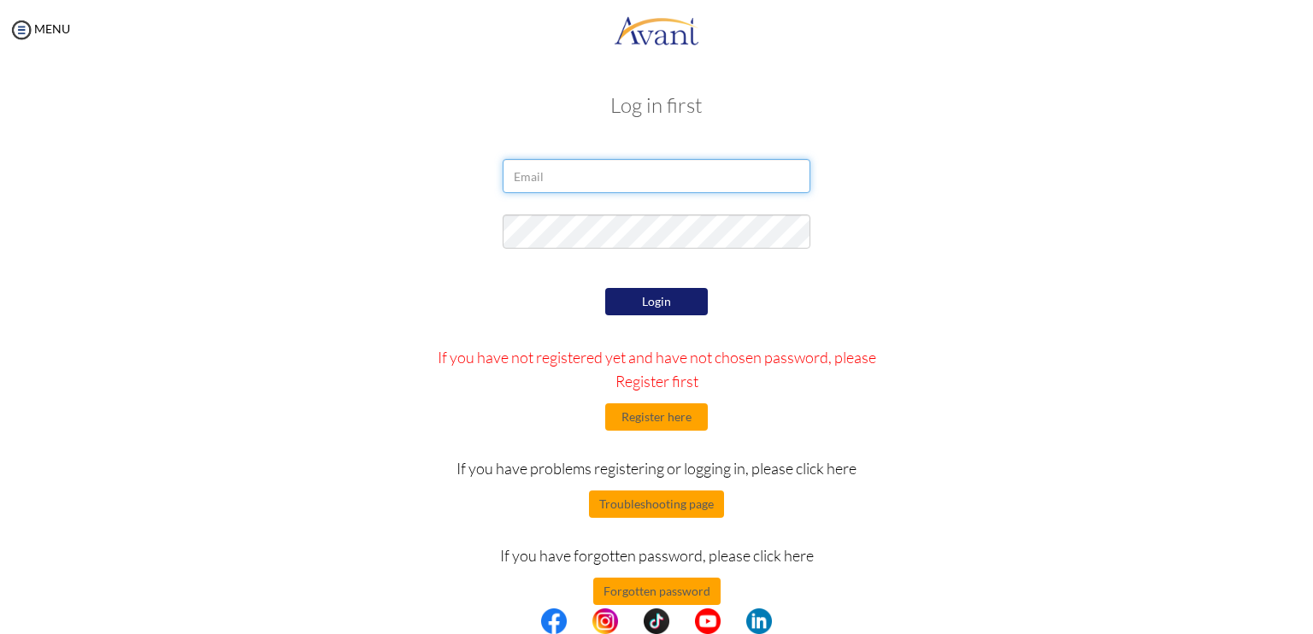
click at [641, 187] on input "email" at bounding box center [657, 176] width 308 height 34
type input "[EMAIL_ADDRESS][DOMAIN_NAME]"
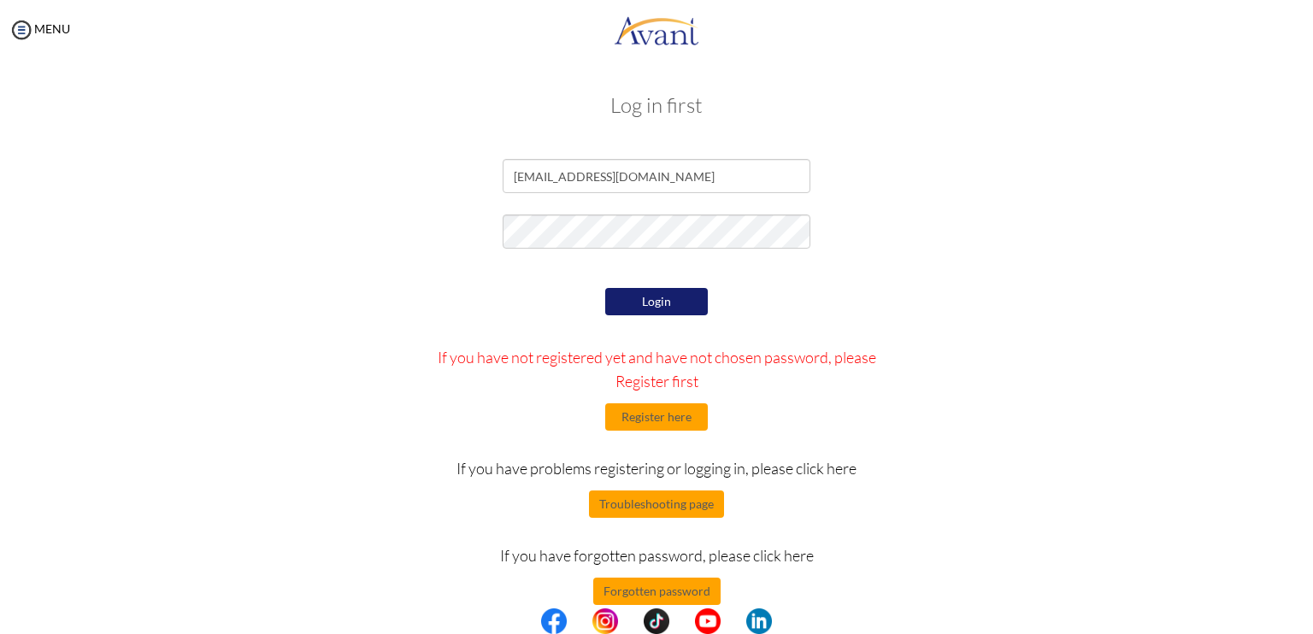
click at [649, 315] on div "Login If you have not registered yet and have not chosen password, please Regis…" at bounding box center [657, 444] width 500 height 321
click at [651, 307] on button "Login" at bounding box center [656, 301] width 103 height 27
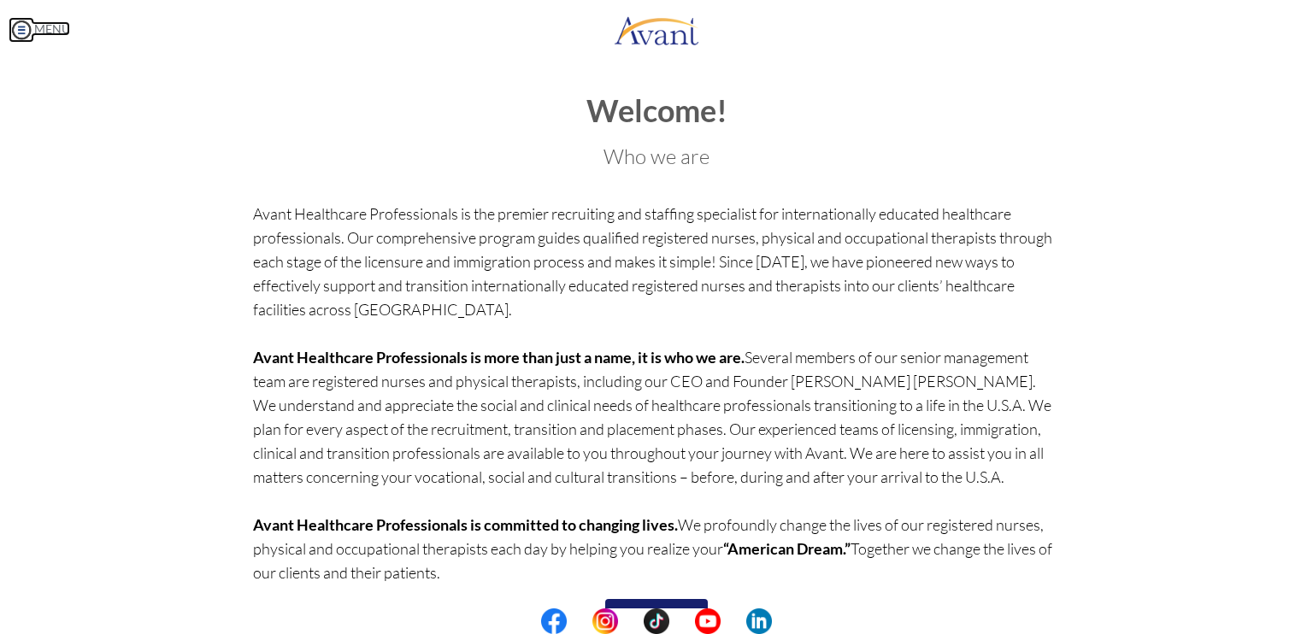
click at [31, 31] on img at bounding box center [22, 30] width 26 height 26
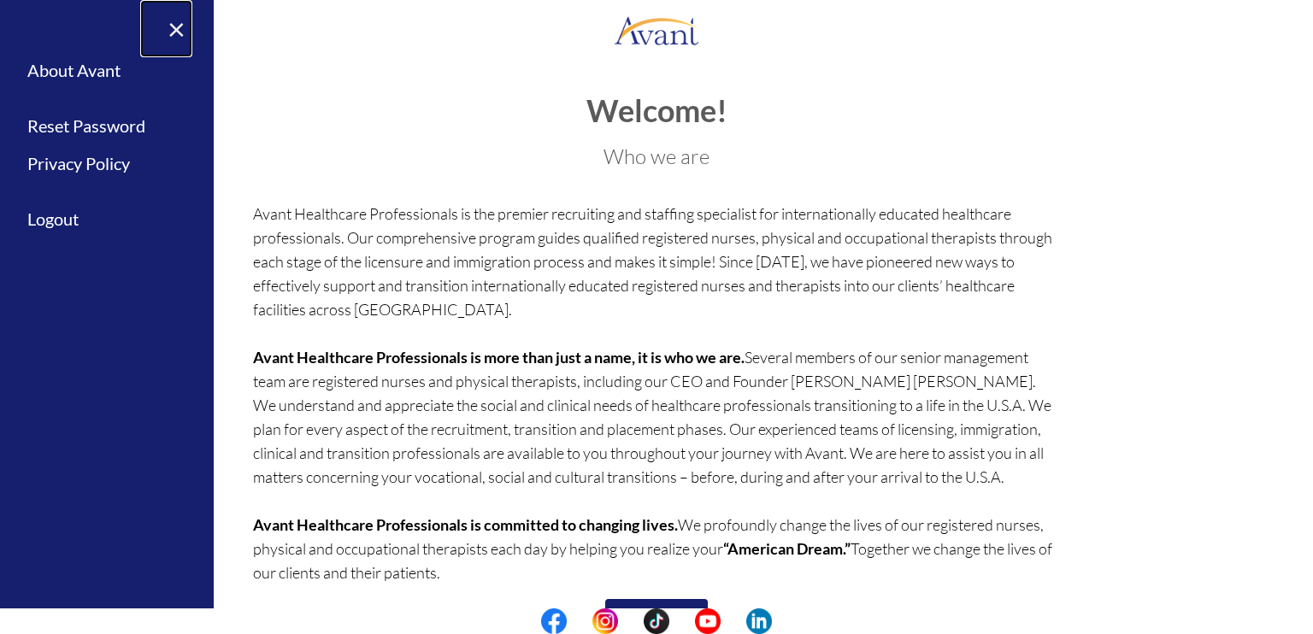
click at [189, 13] on link "×" at bounding box center [166, 28] width 52 height 57
